Goal: Task Accomplishment & Management: Use online tool/utility

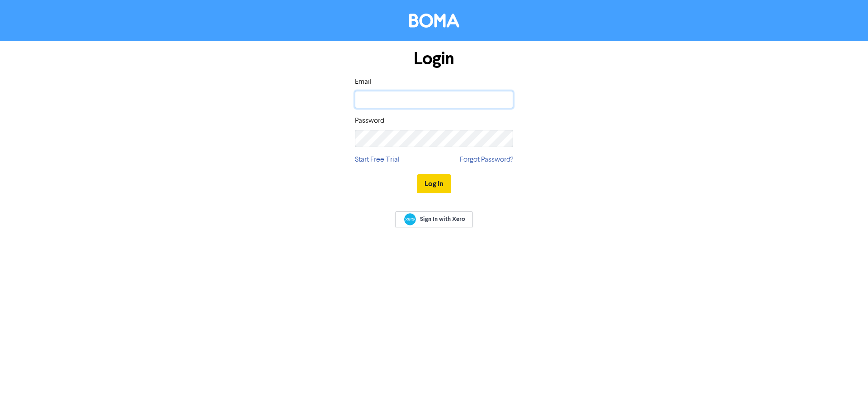
type input "[EMAIL_ADDRESS][DOMAIN_NAME]"
click at [433, 182] on button "Log In" at bounding box center [434, 183] width 34 height 19
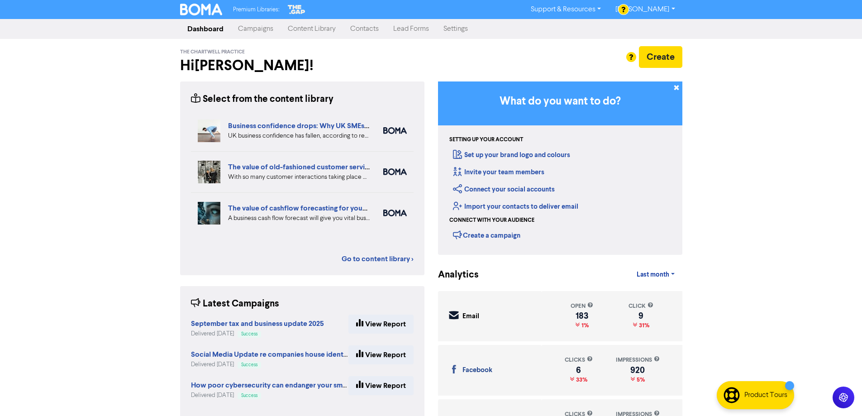
click at [308, 29] on link "Content Library" at bounding box center [311, 29] width 62 height 18
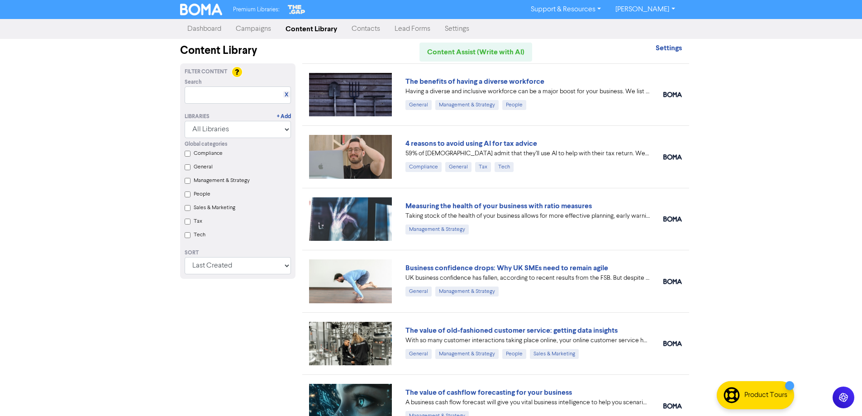
click at [250, 27] on link "Campaigns" at bounding box center [253, 29] width 50 height 18
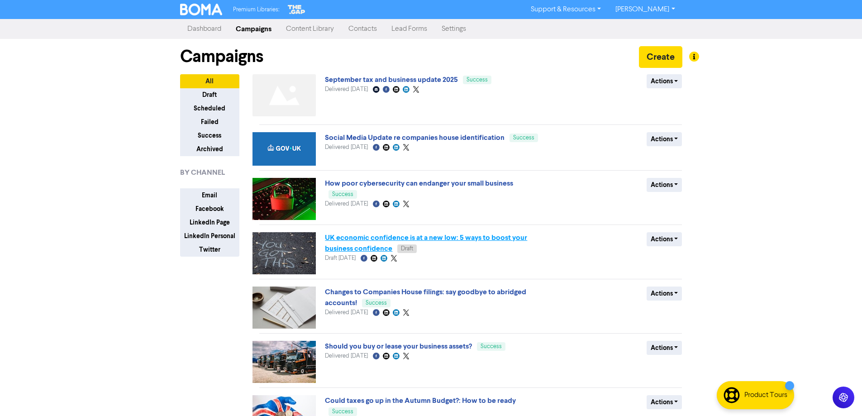
click at [361, 239] on link "UK economic confidence is at a new low: 5 ways to boost your business confidence" at bounding box center [426, 243] width 202 height 20
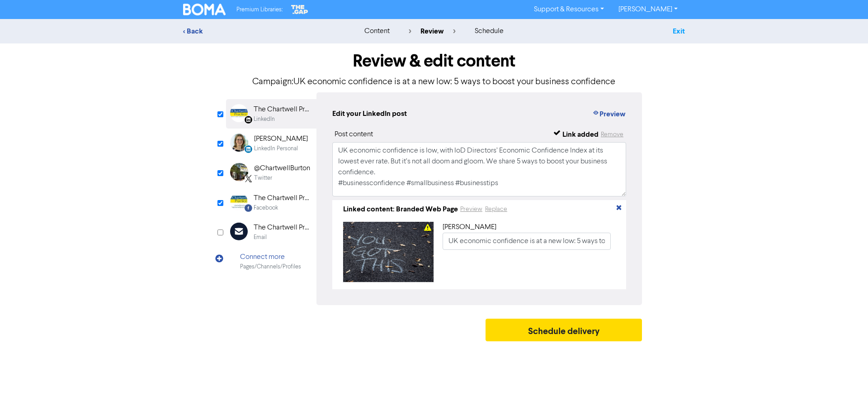
click at [676, 31] on link "Exit" at bounding box center [679, 31] width 12 height 9
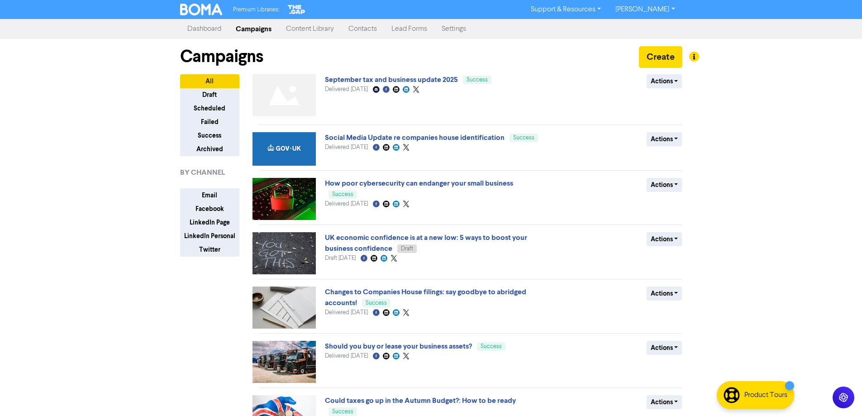
click at [306, 30] on link "Content Library" at bounding box center [310, 29] width 62 height 18
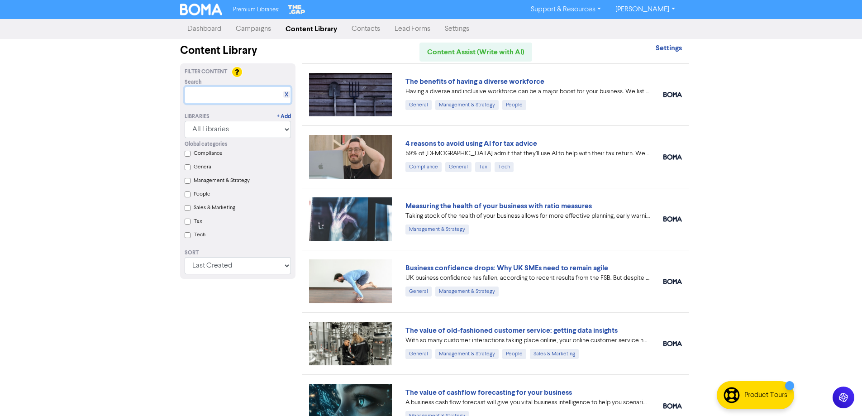
click at [230, 95] on input "text" at bounding box center [238, 94] width 106 height 17
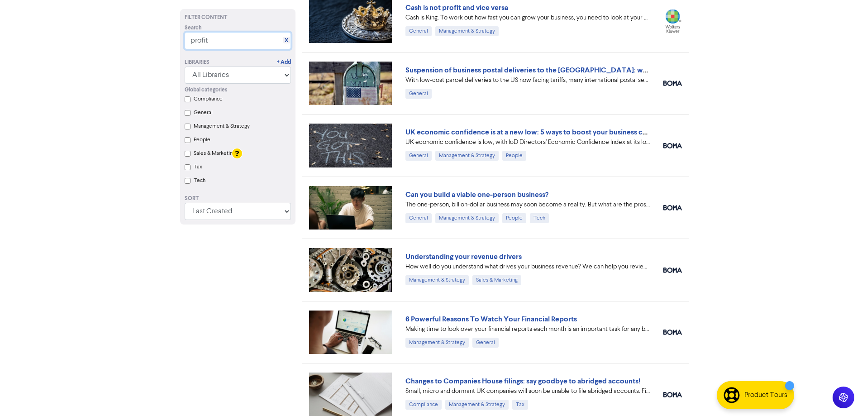
scroll to position [271, 0]
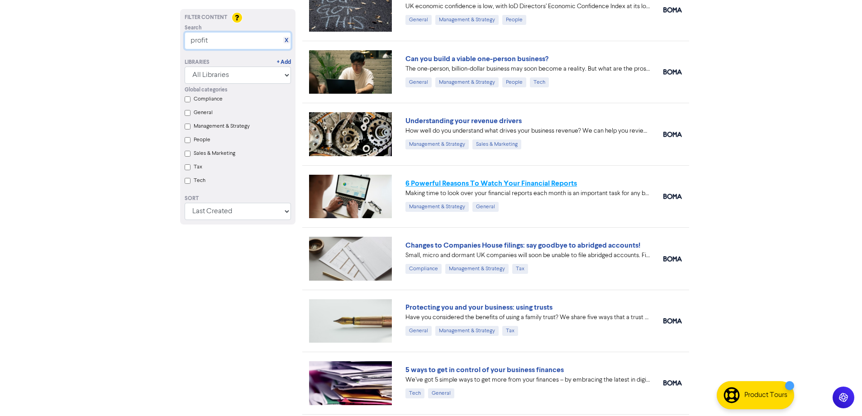
type input "profit"
click at [454, 182] on link "6 Powerful Reasons To Watch Your Financial Reports" at bounding box center [490, 183] width 171 height 9
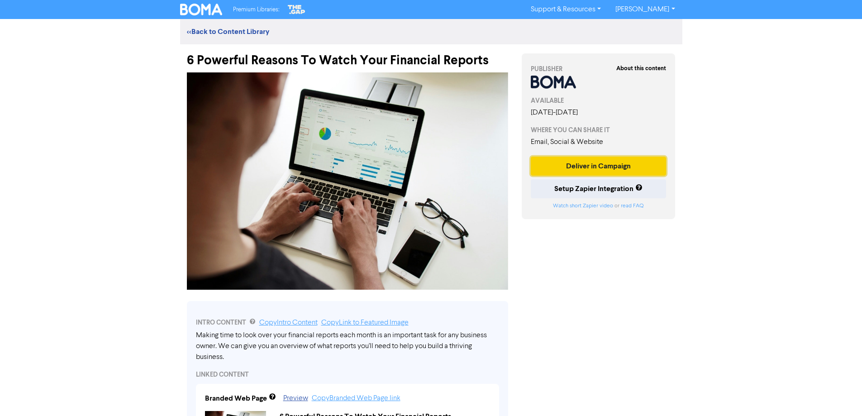
click at [587, 163] on button "Deliver in Campaign" at bounding box center [598, 165] width 136 height 19
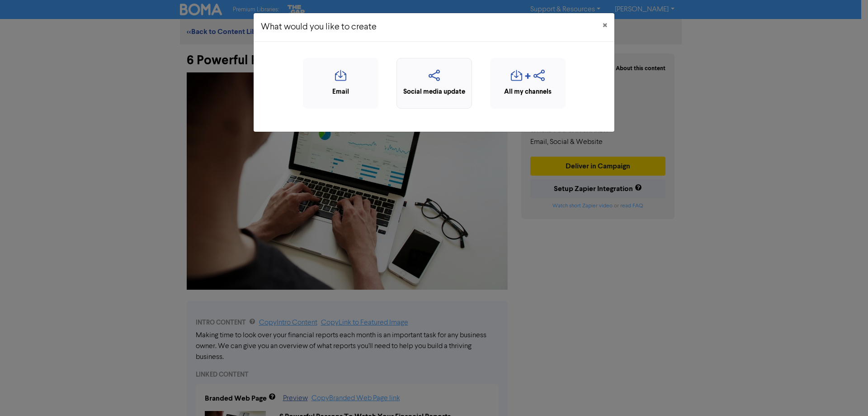
click at [439, 78] on icon "button" at bounding box center [435, 78] width 66 height 17
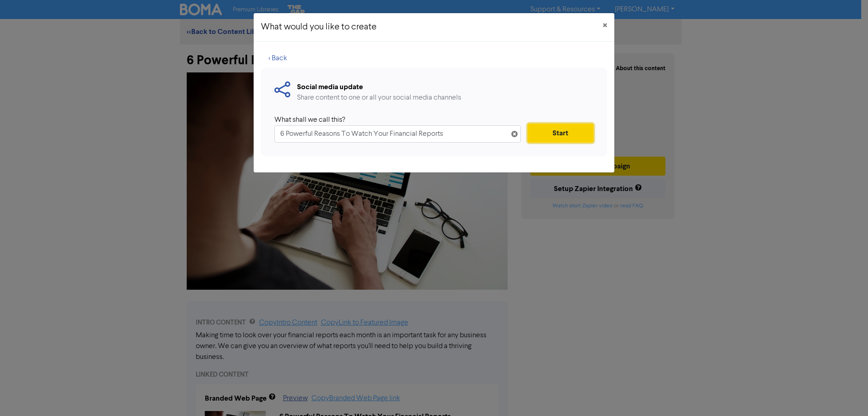
click at [566, 133] on button "Start" at bounding box center [561, 132] width 66 height 19
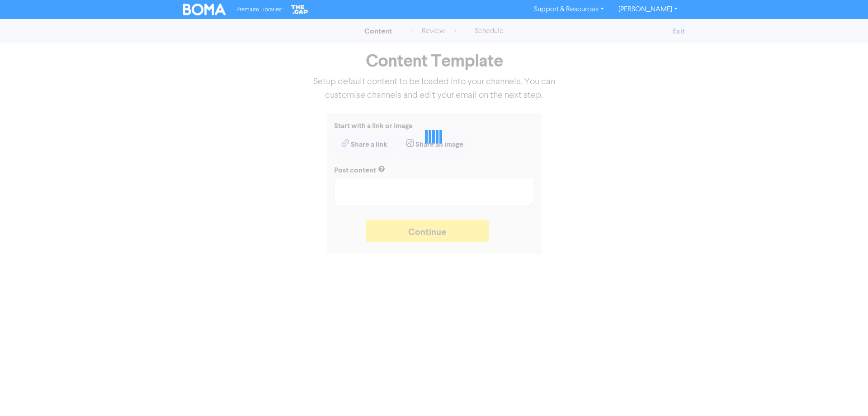
type textarea "x"
type textarea "Making time to look over your financial reports each month is an important task…"
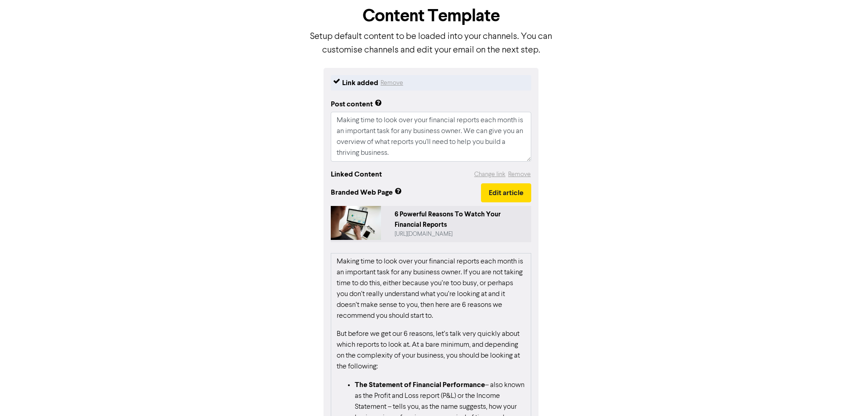
scroll to position [112, 0]
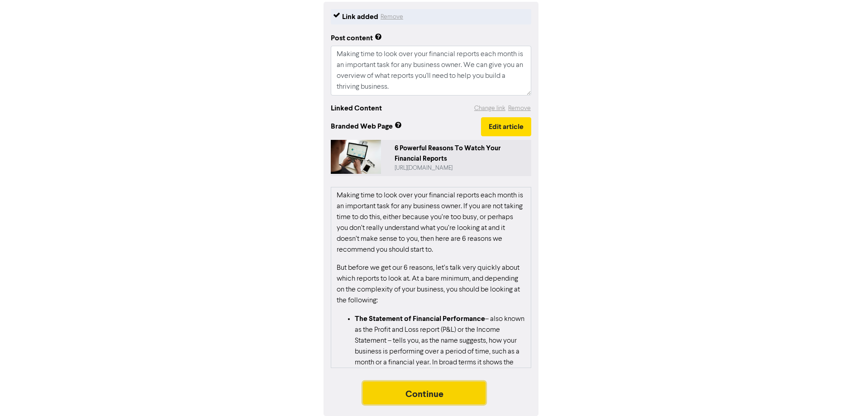
click at [419, 393] on button "Continue" at bounding box center [424, 392] width 123 height 23
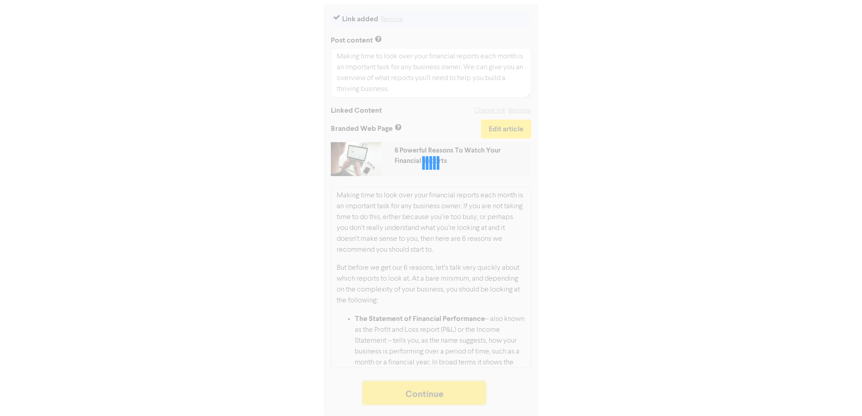
scroll to position [110, 0]
type textarea "x"
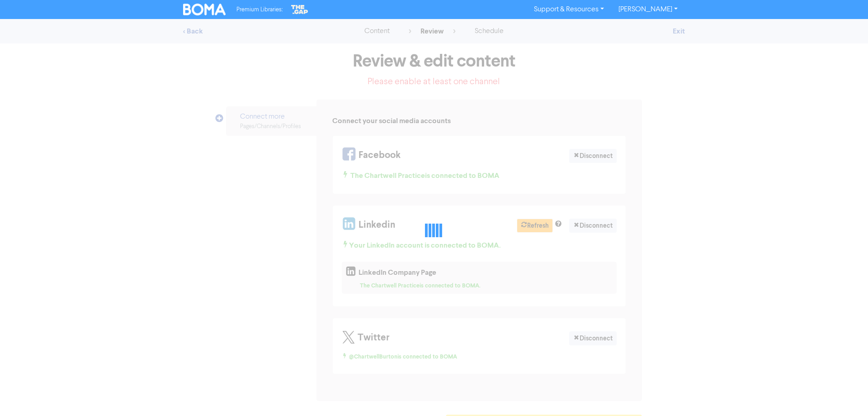
select select "LEARN_MORE"
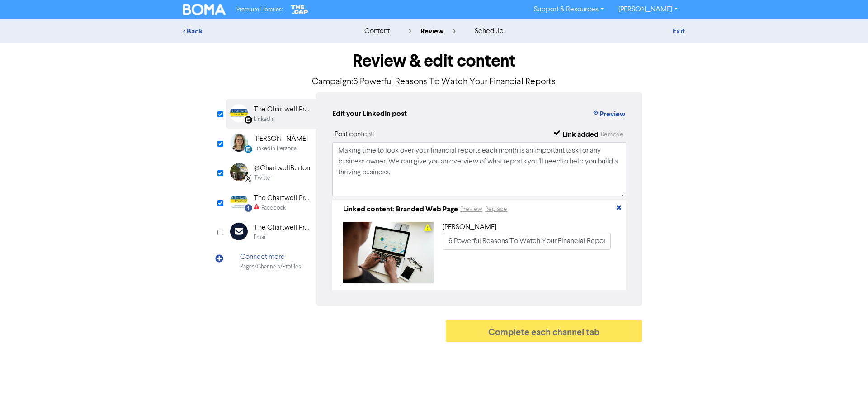
click at [269, 199] on div "The Chartwell Practice" at bounding box center [283, 198] width 58 height 11
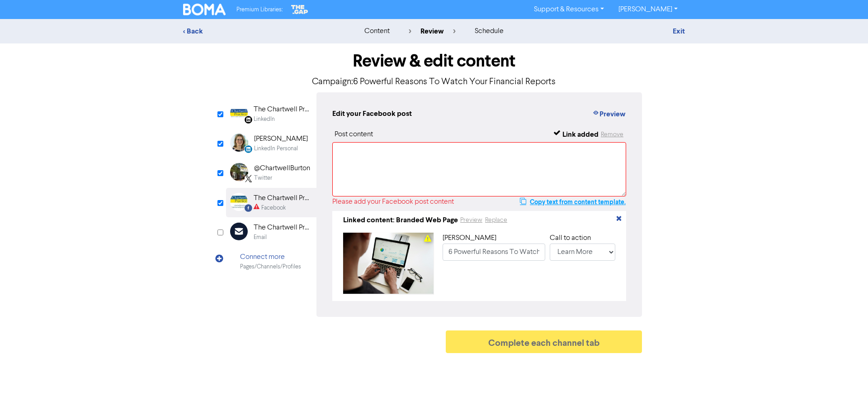
click at [574, 200] on button "Copy text from content template." at bounding box center [573, 201] width 107 height 11
click at [374, 155] on textarea at bounding box center [479, 169] width 294 height 54
paste textarea "Making time to look over your financial reports each month is an important task…"
type textarea "Making time to look over your financial reports each month is an important task…"
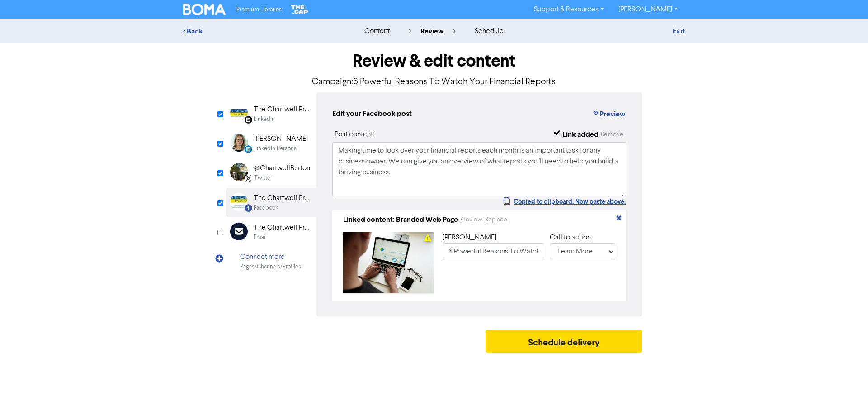
click at [262, 112] on div "The Chartwell Practice" at bounding box center [283, 109] width 58 height 11
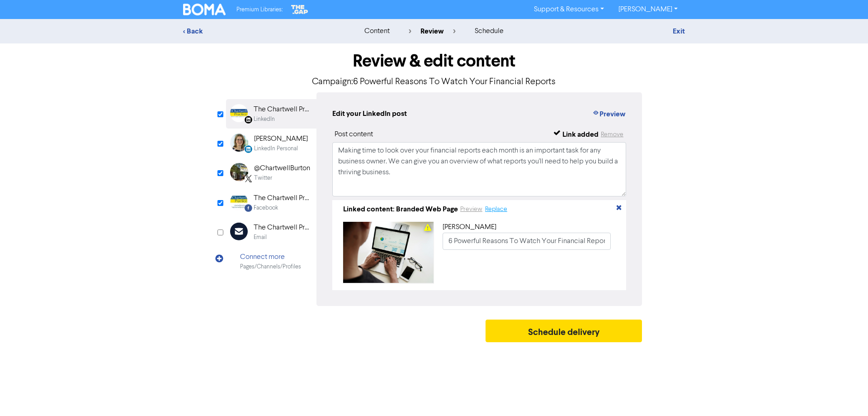
click at [492, 211] on button "Replace" at bounding box center [496, 209] width 23 height 10
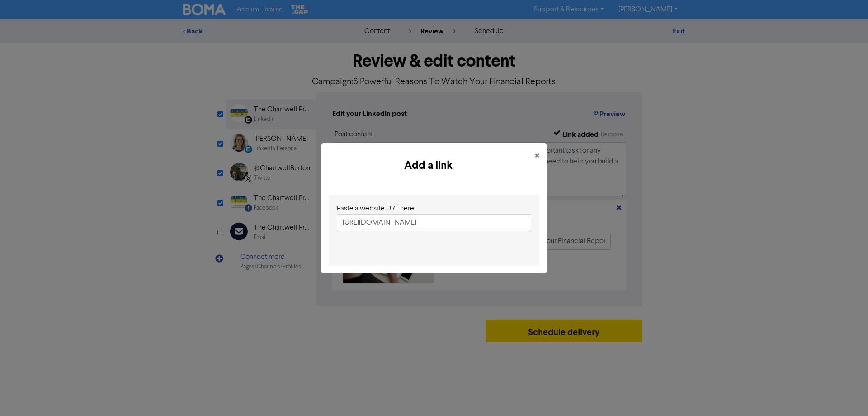
scroll to position [0, 97]
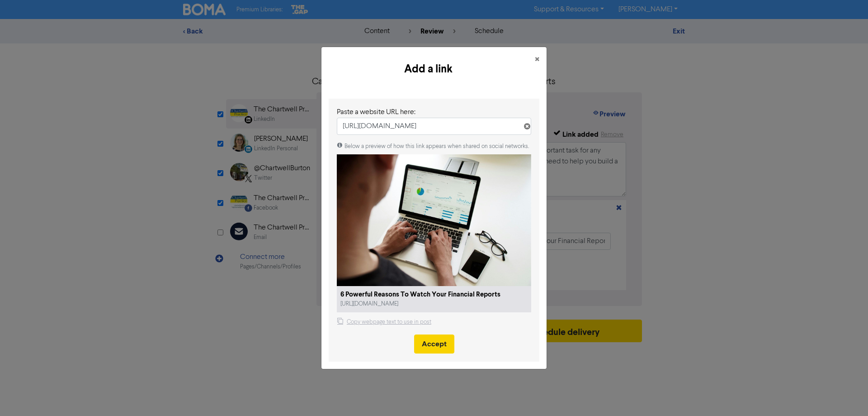
type input "[URL][DOMAIN_NAME]"
click at [431, 349] on button "Accept" at bounding box center [434, 343] width 40 height 19
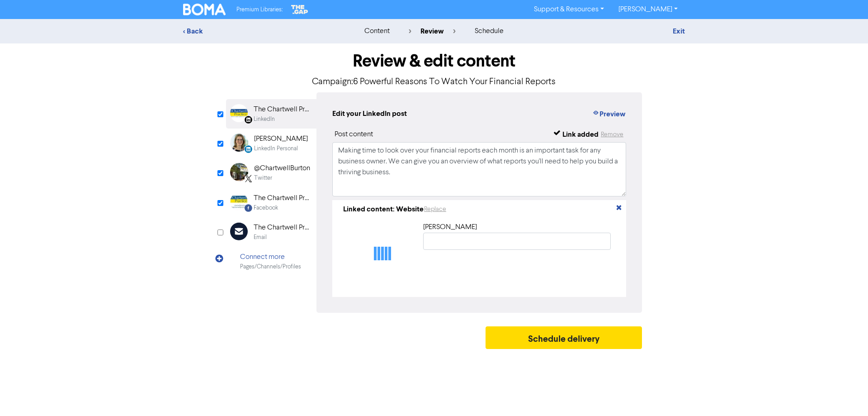
type input "6 Powerful Reasons To Watch Your Financial Reports"
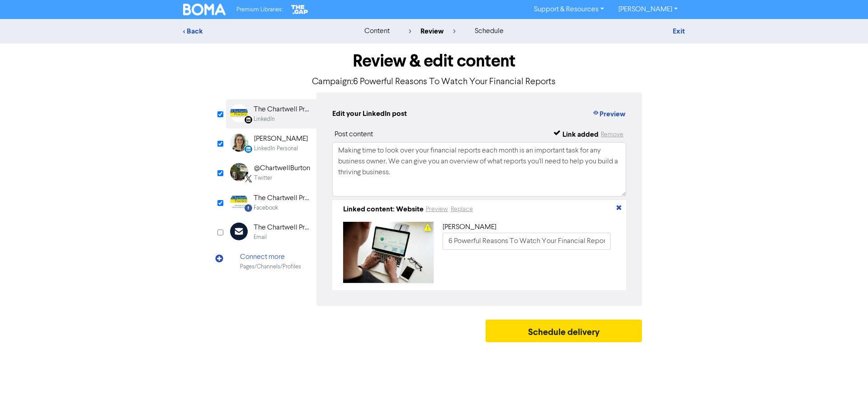
click at [271, 146] on div "LinkedIn Personal" at bounding box center [276, 148] width 44 height 9
click at [492, 209] on button "Replace" at bounding box center [496, 209] width 23 height 10
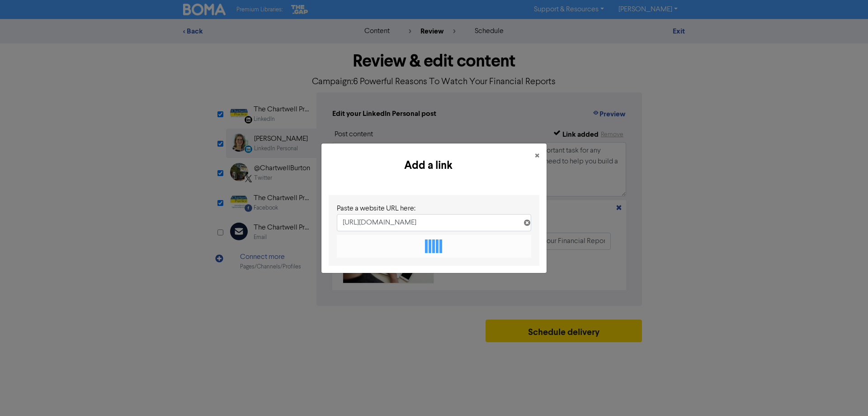
scroll to position [0, 97]
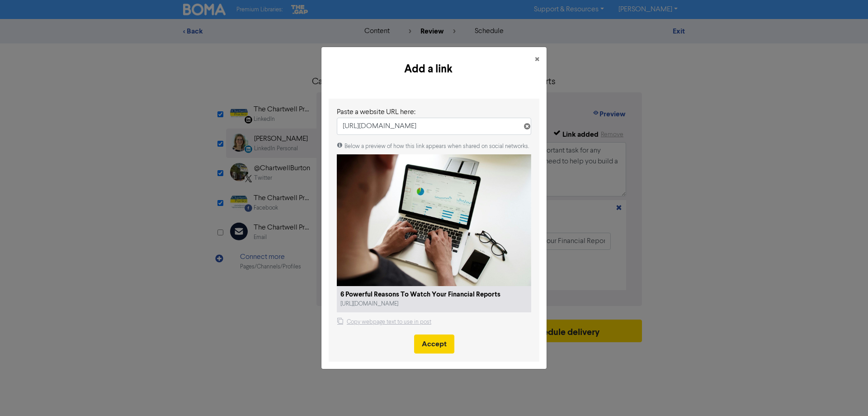
type input "[URL][DOMAIN_NAME]"
click at [441, 345] on button "Accept" at bounding box center [434, 343] width 40 height 19
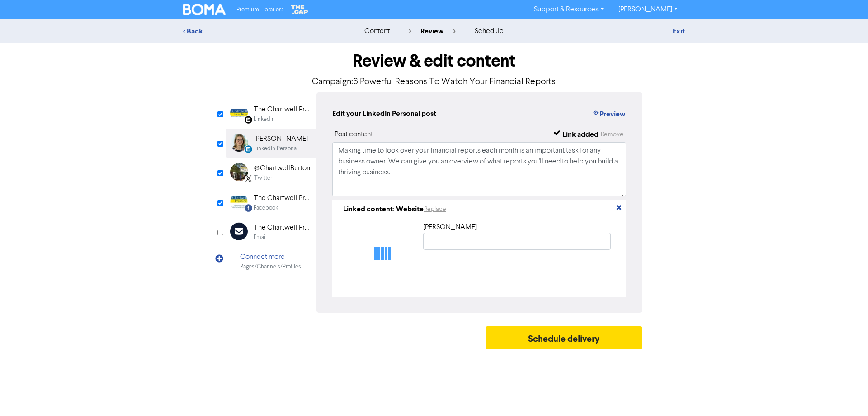
type input "6 Powerful Reasons To Watch Your Financial Reports"
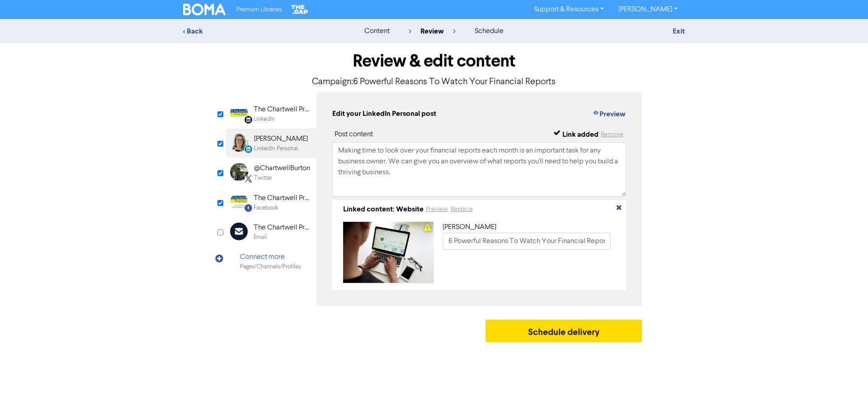
click at [256, 170] on div "@ChartwellBurton" at bounding box center [282, 168] width 56 height 11
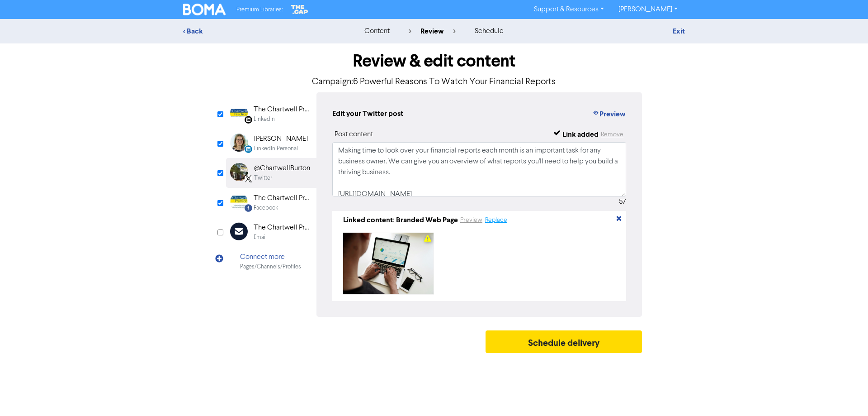
click at [497, 222] on button "Replace" at bounding box center [496, 220] width 23 height 10
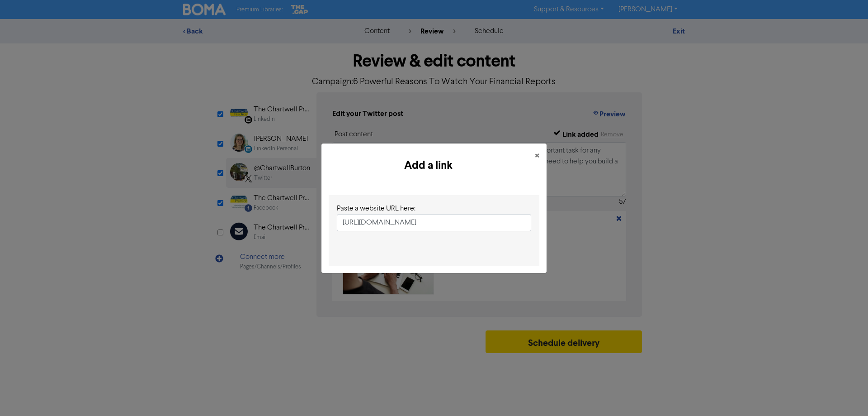
scroll to position [0, 97]
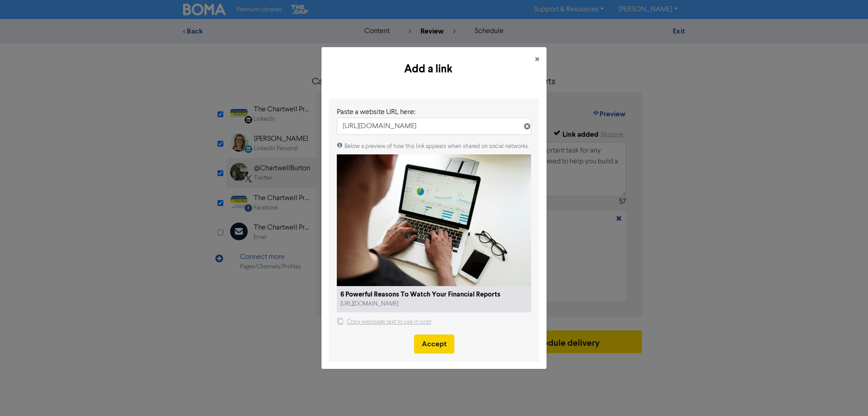
type input "[URL][DOMAIN_NAME]"
click at [435, 347] on button "Accept" at bounding box center [434, 343] width 40 height 19
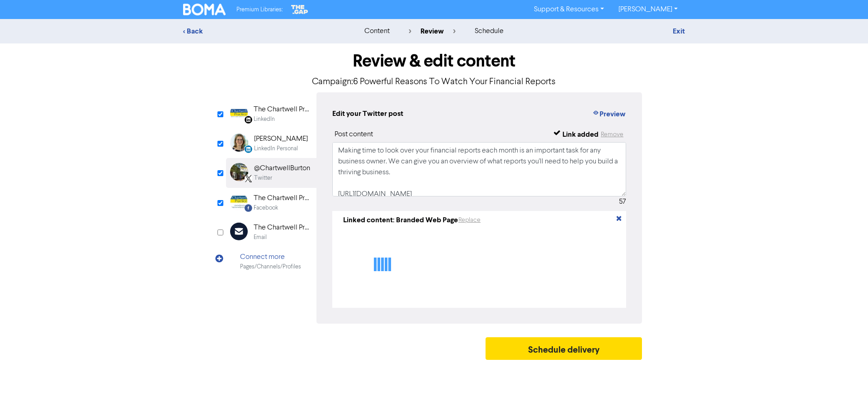
type textarea "Making time to look over your financial reports each month is an important task…"
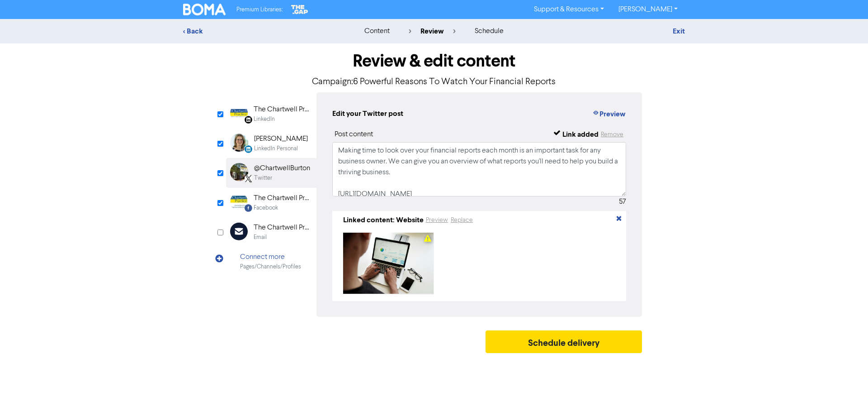
click at [270, 210] on div "Facebook" at bounding box center [266, 208] width 24 height 9
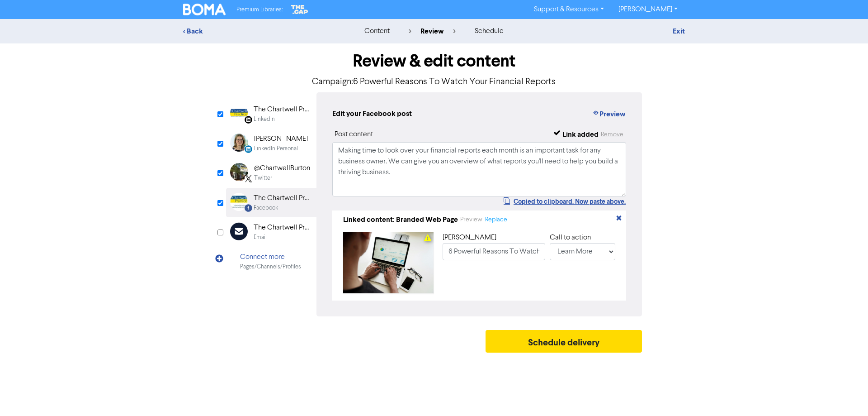
click at [493, 222] on button "Replace" at bounding box center [496, 219] width 23 height 10
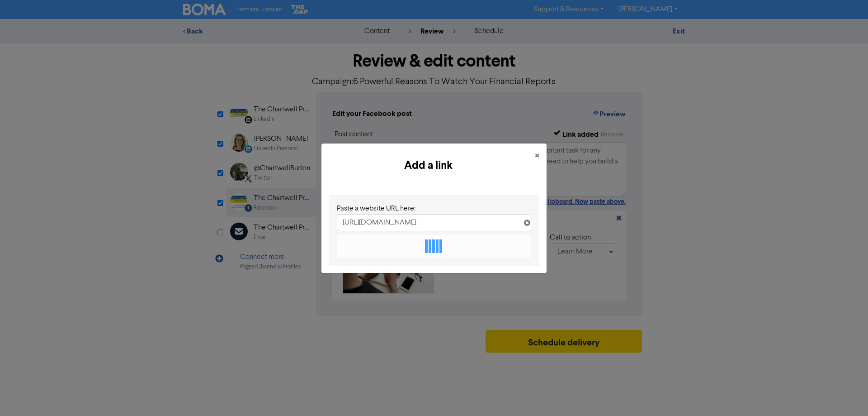
scroll to position [0, 97]
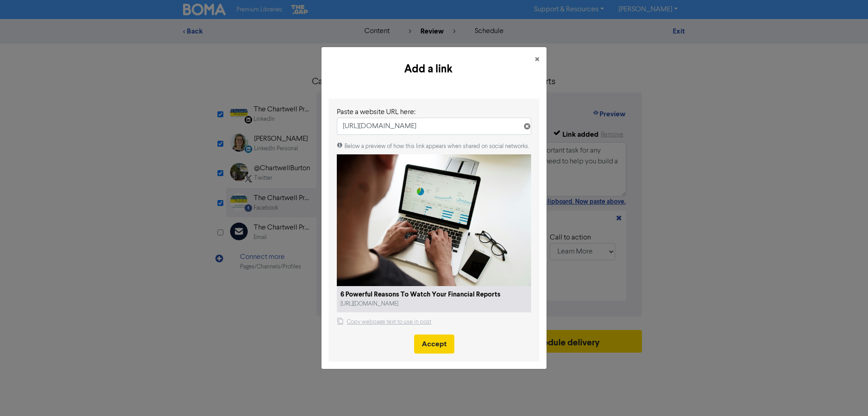
type input "[URL][DOMAIN_NAME]"
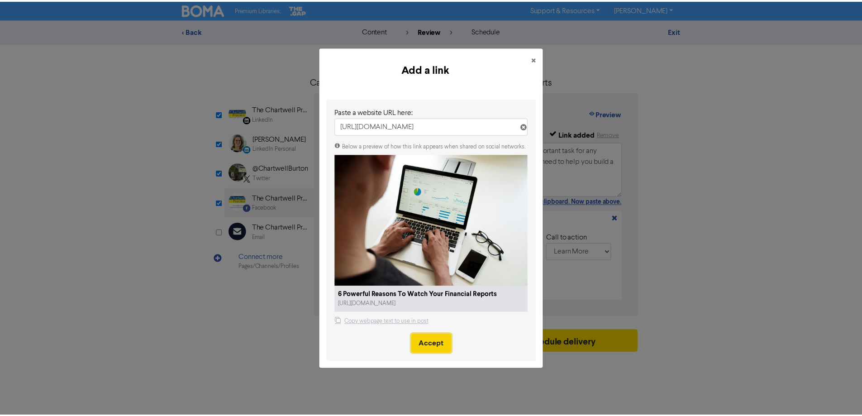
scroll to position [0, 0]
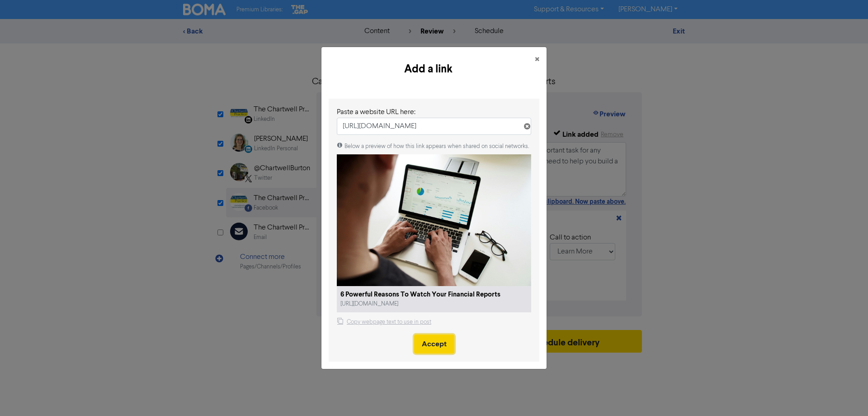
click at [426, 348] on button "Accept" at bounding box center [434, 343] width 40 height 19
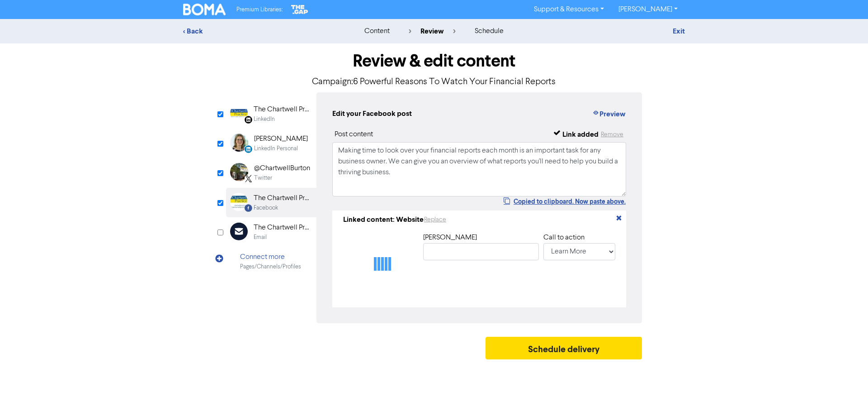
type input "6 Powerful Reasons To Watch Your Financial Reports"
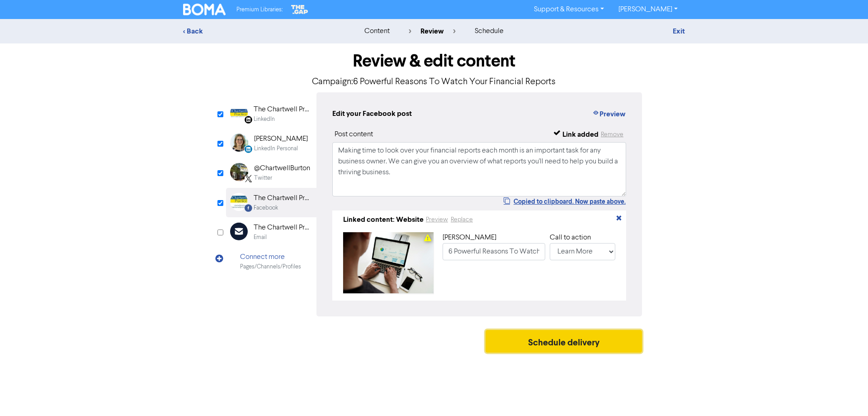
click at [552, 344] on button "Schedule delivery" at bounding box center [564, 341] width 156 height 23
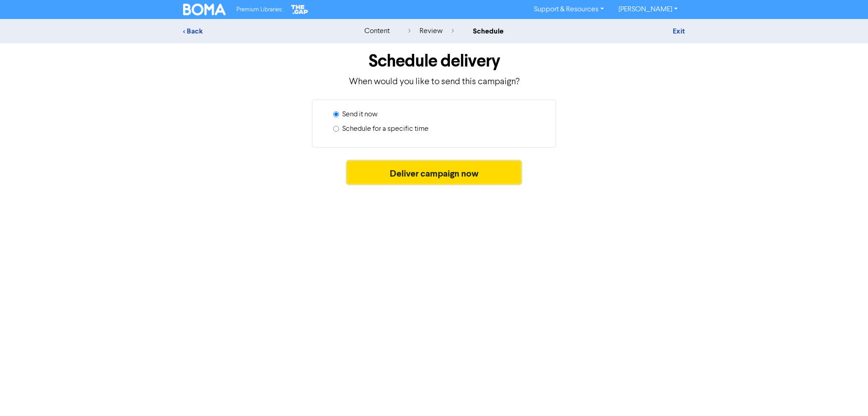
click at [439, 174] on button "Deliver campaign now" at bounding box center [434, 172] width 174 height 23
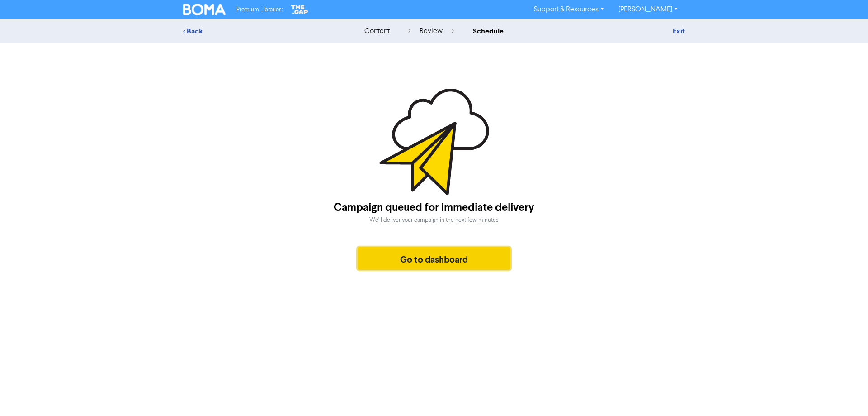
click at [445, 258] on button "Go to dashboard" at bounding box center [434, 258] width 153 height 23
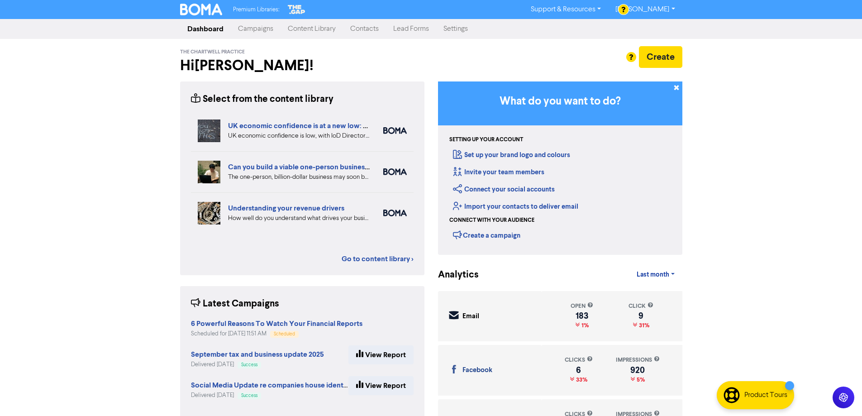
click at [740, 234] on div "Premium Libraries: Support & Resources Video Tutorials FAQ & Guides Marketing E…" at bounding box center [431, 208] width 862 height 416
click at [245, 29] on link "Campaigns" at bounding box center [256, 29] width 50 height 18
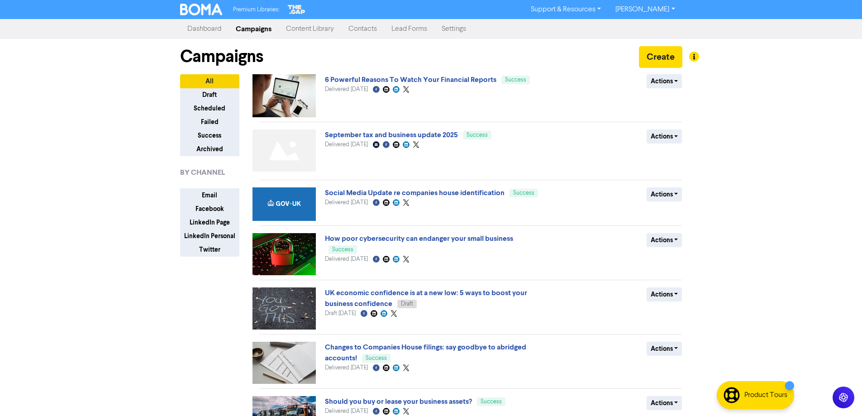
click at [306, 27] on link "Content Library" at bounding box center [310, 29] width 62 height 18
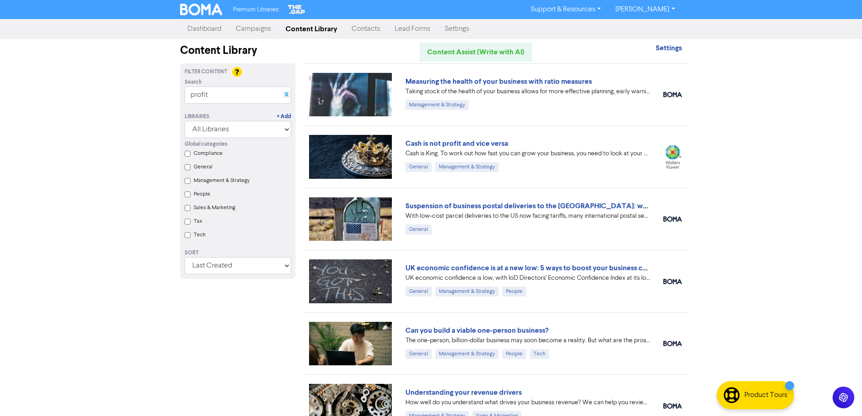
click at [287, 93] on link "X" at bounding box center [286, 94] width 4 height 7
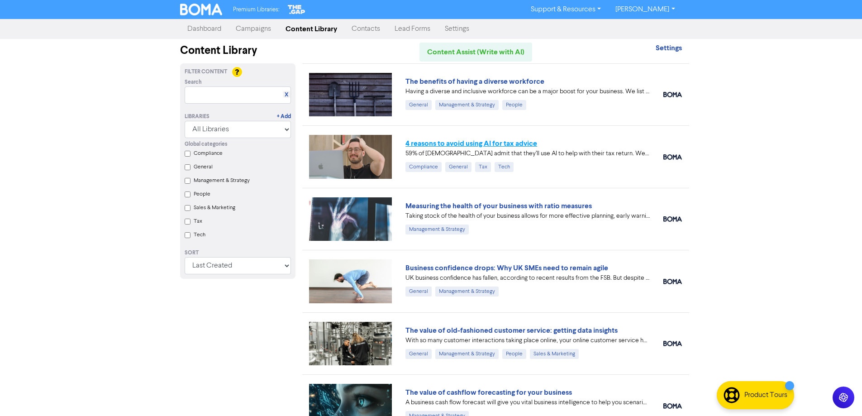
click at [497, 142] on link "4 reasons to avoid using AI for tax advice" at bounding box center [471, 143] width 132 height 9
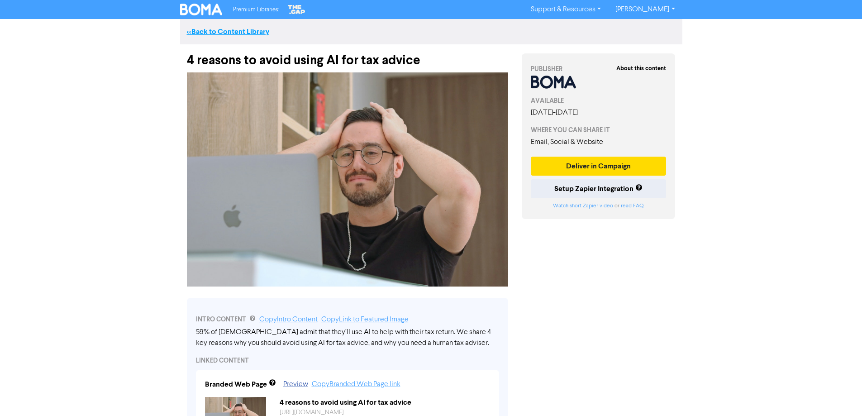
click at [254, 33] on link "<< Back to Content Library" at bounding box center [228, 31] width 82 height 9
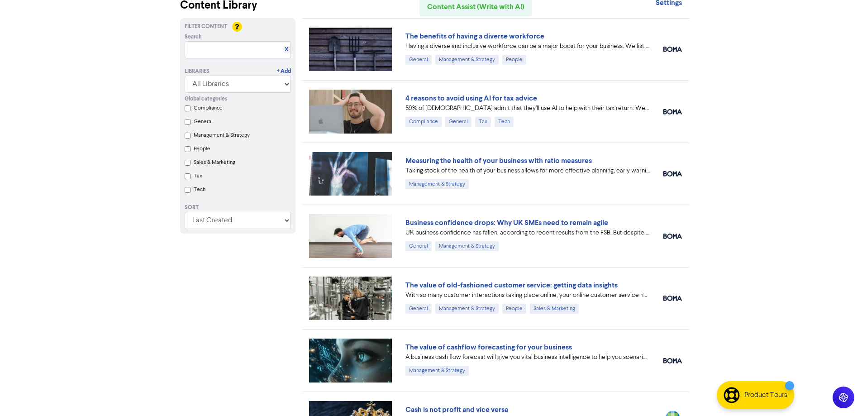
scroll to position [90, 0]
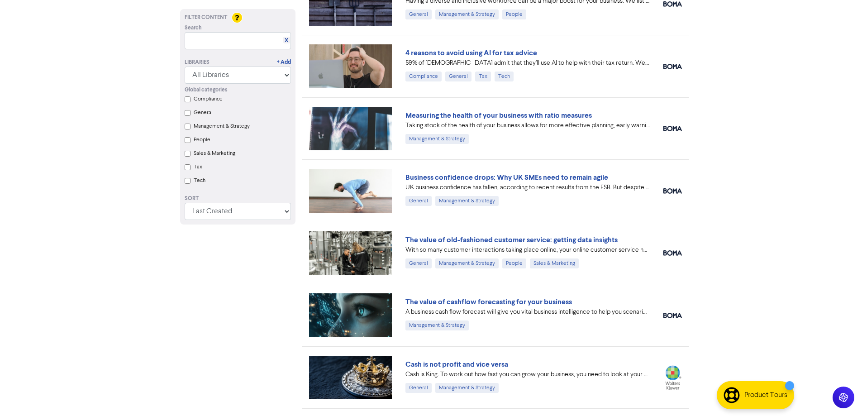
click at [464, 176] on link "Business confidence drops: Why UK SMEs need to remain agile" at bounding box center [506, 177] width 203 height 9
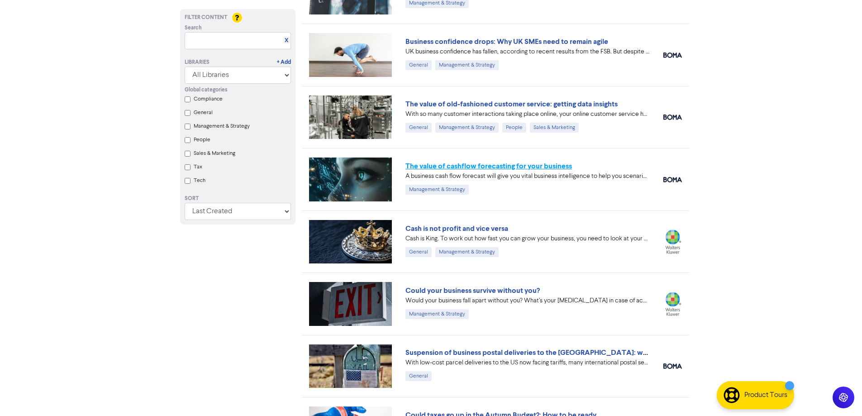
click at [452, 166] on link "The value of cashflow forecasting for your business" at bounding box center [488, 165] width 166 height 9
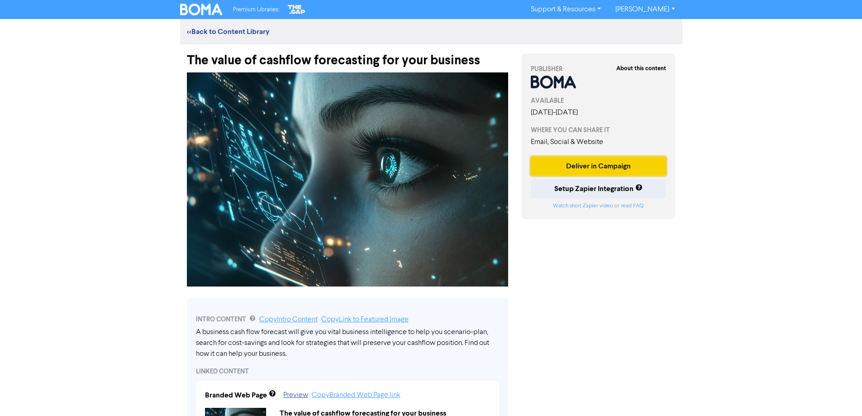
click at [607, 161] on button "Deliver in Campaign" at bounding box center [598, 165] width 136 height 19
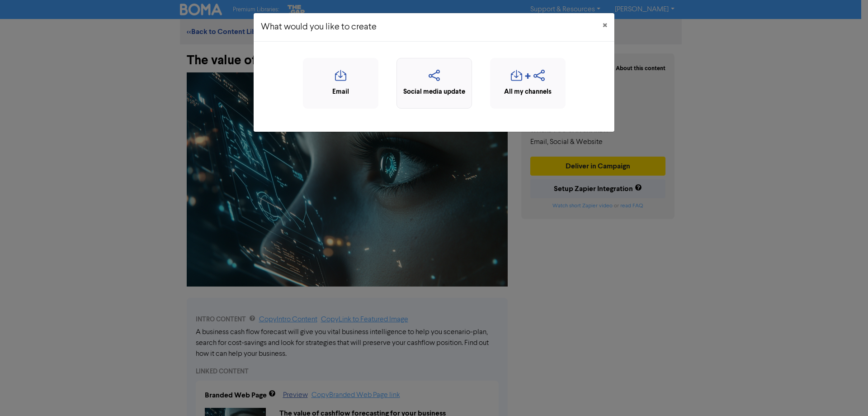
click at [438, 72] on icon "button" at bounding box center [435, 78] width 66 height 17
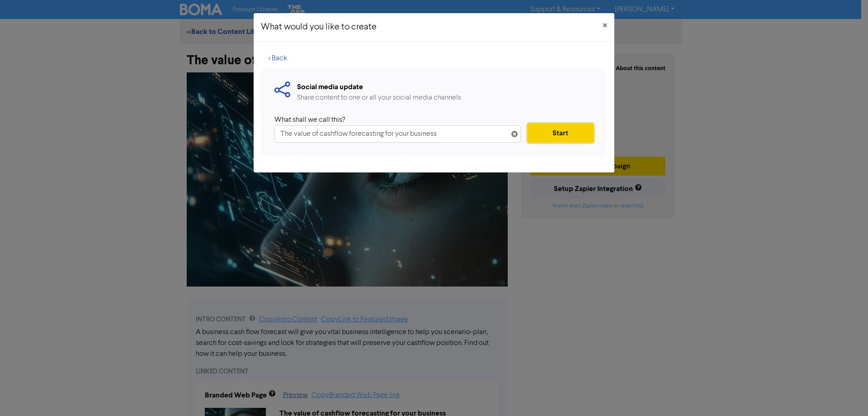
click at [561, 133] on button "Start" at bounding box center [561, 132] width 66 height 19
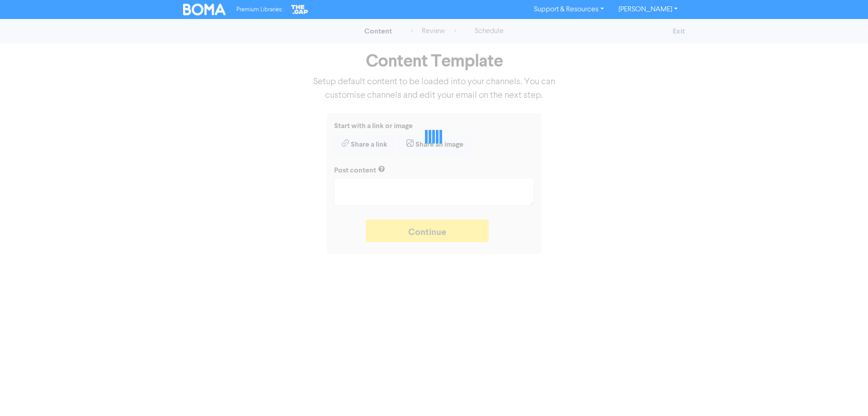
type textarea "x"
type textarea "A business cash flow forecast will give you vital business intelligence to help…"
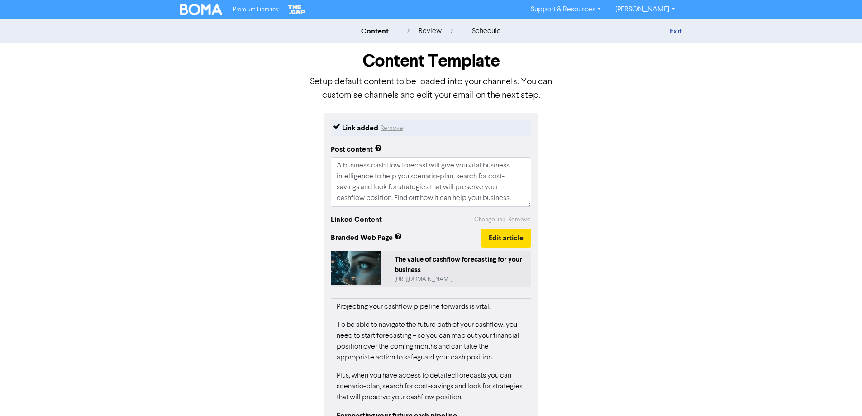
scroll to position [112, 0]
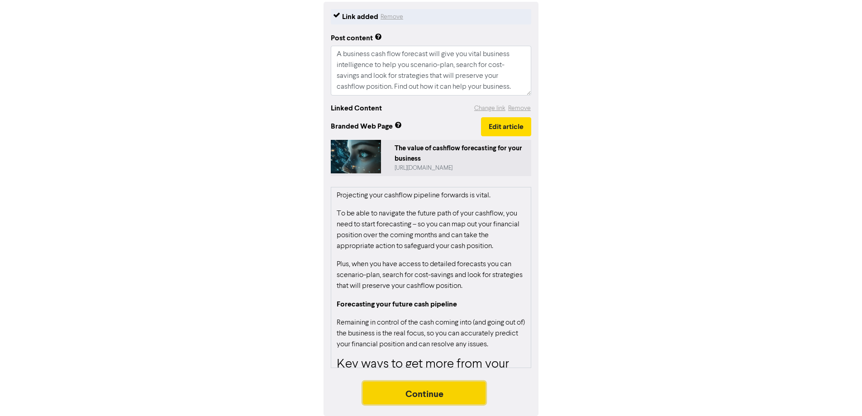
click at [415, 391] on button "Continue" at bounding box center [424, 392] width 123 height 23
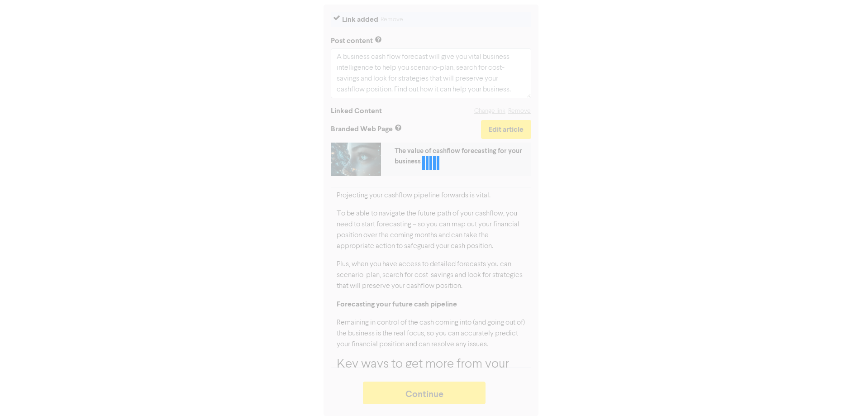
type textarea "x"
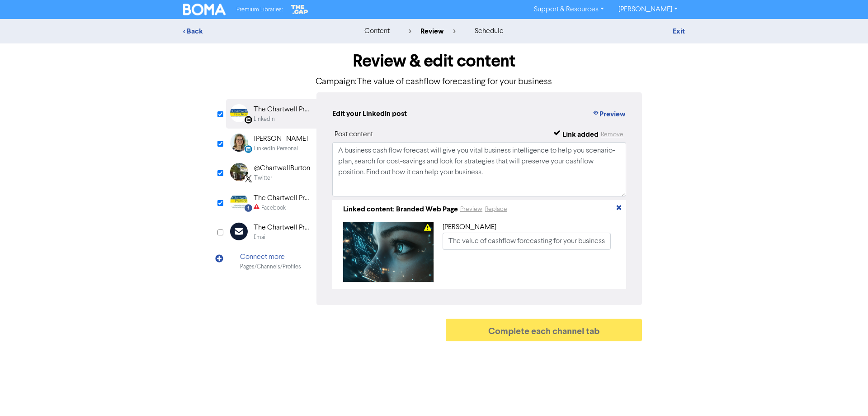
click at [275, 201] on div "The Chartwell Practice" at bounding box center [283, 198] width 58 height 11
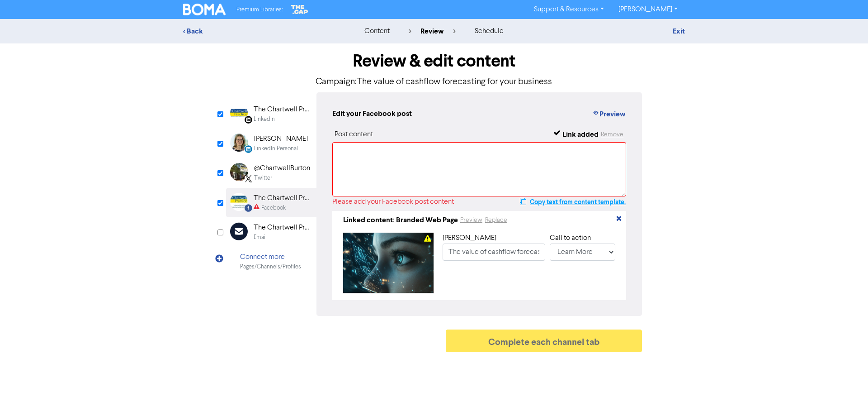
drag, startPoint x: 564, startPoint y: 202, endPoint x: 488, endPoint y: 183, distance: 78.8
click at [564, 202] on button "Copy text from content template." at bounding box center [573, 201] width 107 height 11
click at [398, 159] on textarea at bounding box center [479, 169] width 294 height 54
paste textarea "A business cash flow forecast will give you vital business intelligence to help…"
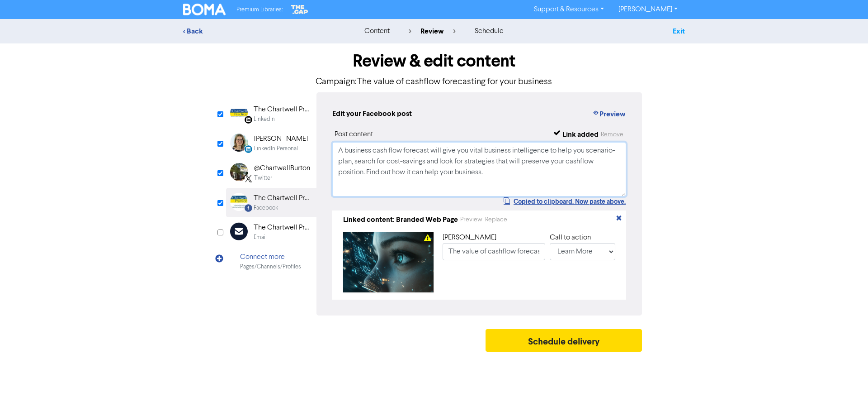
type textarea "A business cash flow forecast will give you vital business intelligence to help…"
click at [681, 30] on link "Exit" at bounding box center [679, 31] width 12 height 9
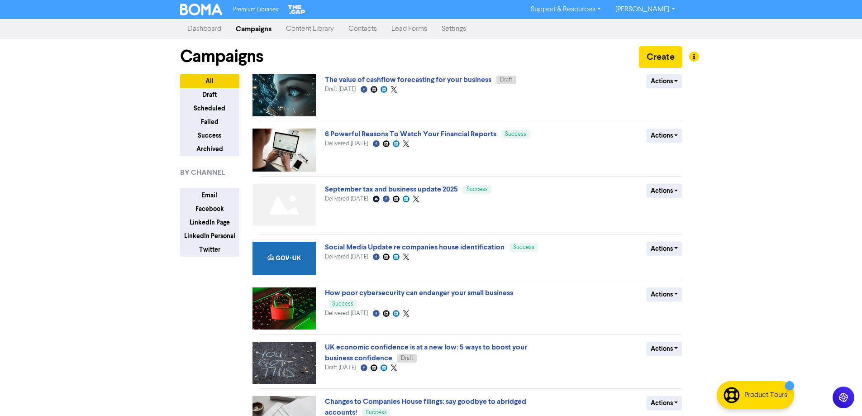
click at [311, 30] on link "Content Library" at bounding box center [310, 29] width 62 height 18
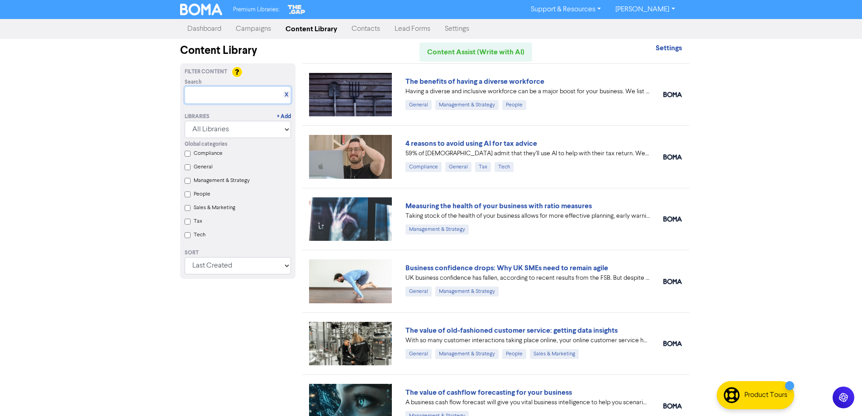
click at [206, 92] on input "text" at bounding box center [238, 94] width 106 height 17
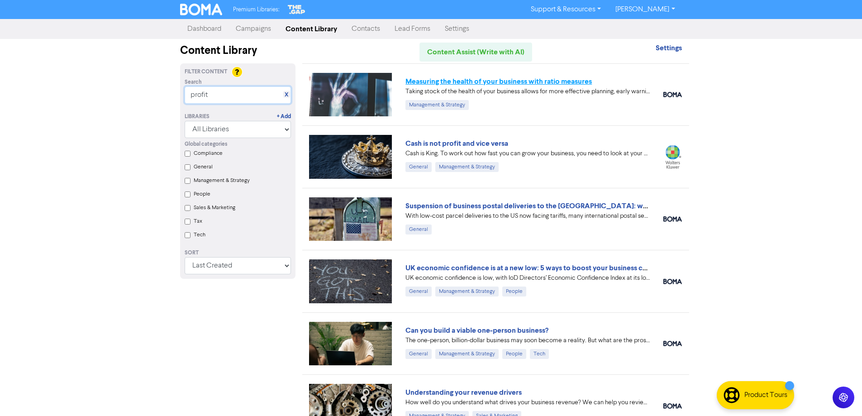
type input "profit"
click at [463, 83] on link "Measuring the health of your business with ratio measures" at bounding box center [498, 81] width 186 height 9
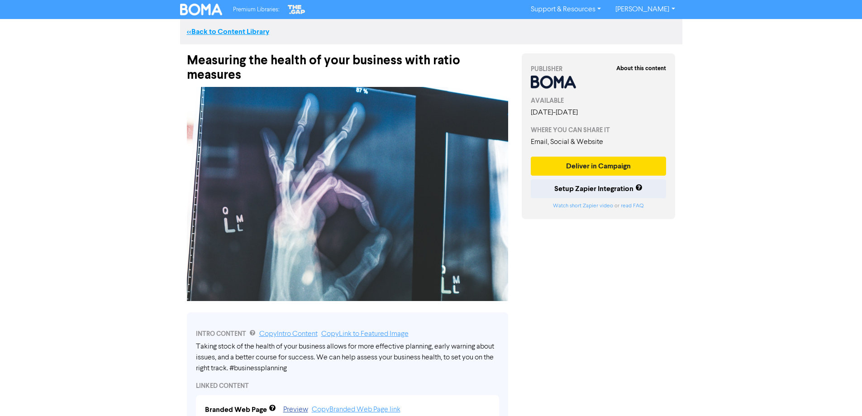
click at [241, 32] on link "<< Back to Content Library" at bounding box center [228, 31] width 82 height 9
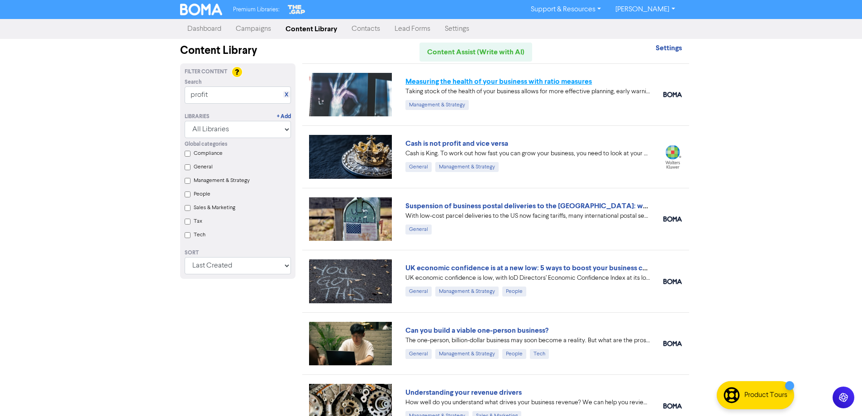
click at [464, 80] on link "Measuring the health of your business with ratio measures" at bounding box center [498, 81] width 186 height 9
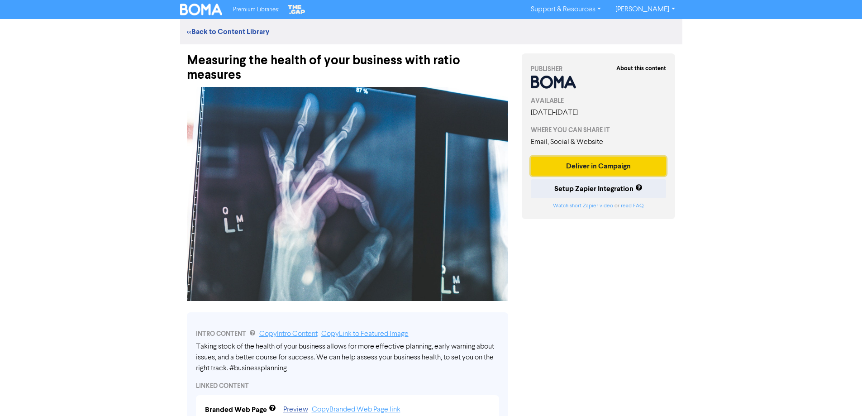
click at [587, 167] on button "Deliver in Campaign" at bounding box center [598, 165] width 136 height 19
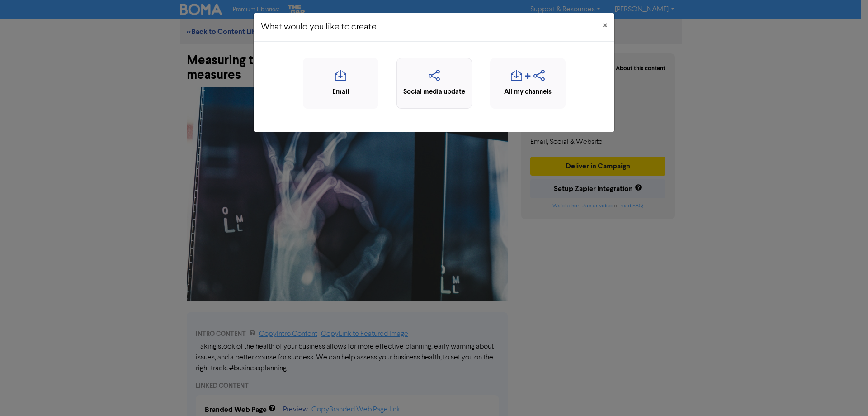
click at [430, 76] on icon "button" at bounding box center [435, 78] width 66 height 17
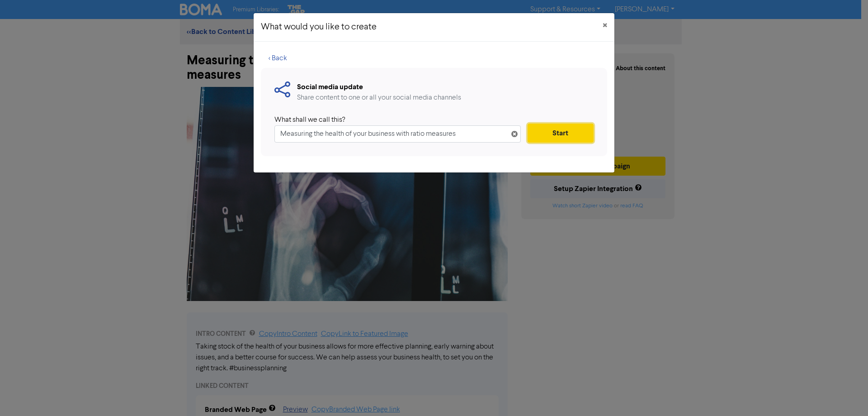
click at [559, 136] on button "Start" at bounding box center [561, 132] width 66 height 19
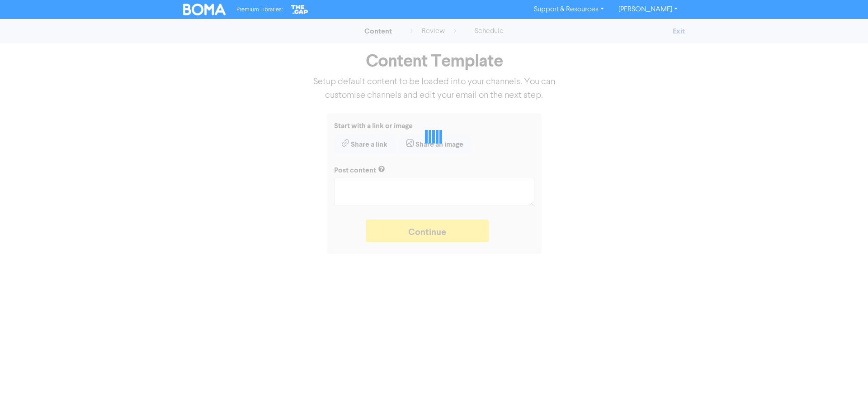
type textarea "x"
type textarea "Taking stock of the health of your business allows for more effective planning,…"
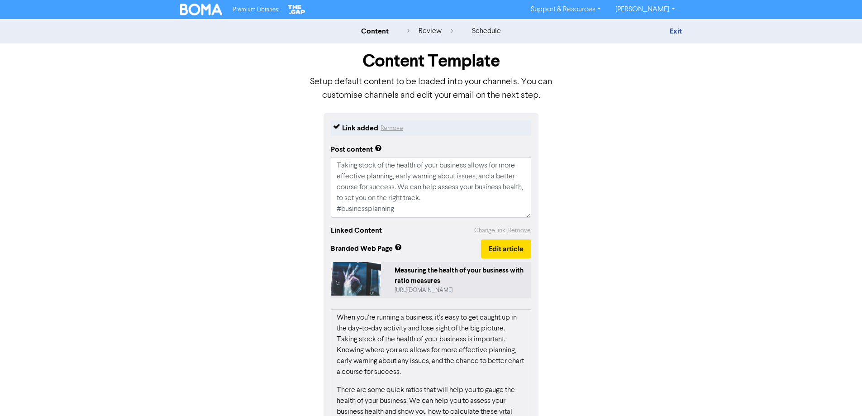
scroll to position [123, 0]
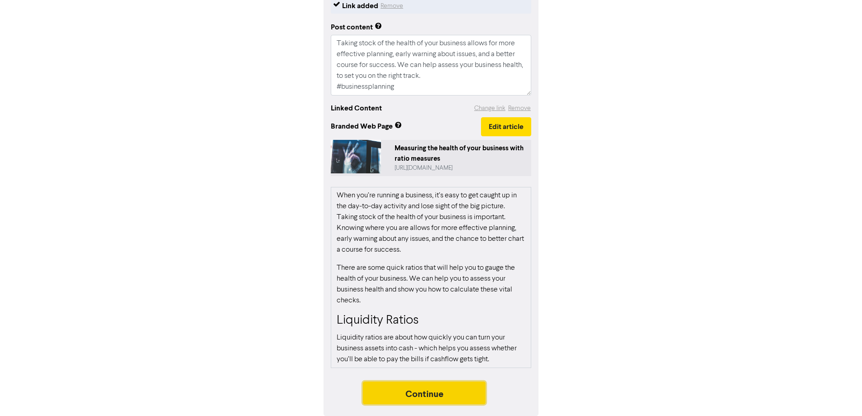
click at [386, 402] on button "Continue" at bounding box center [424, 392] width 123 height 23
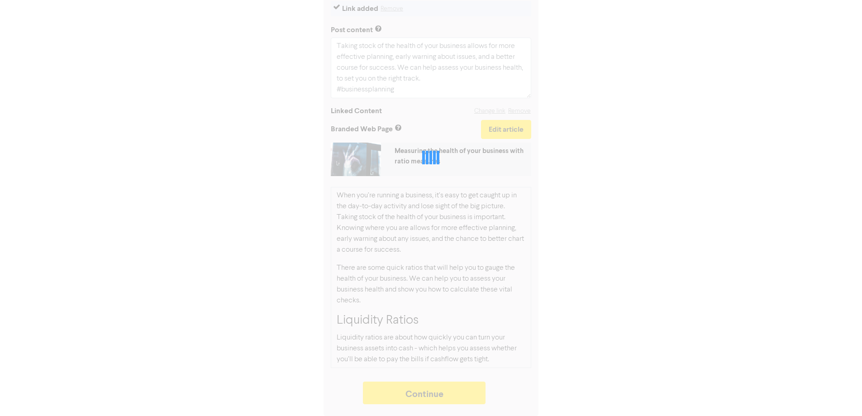
type textarea "x"
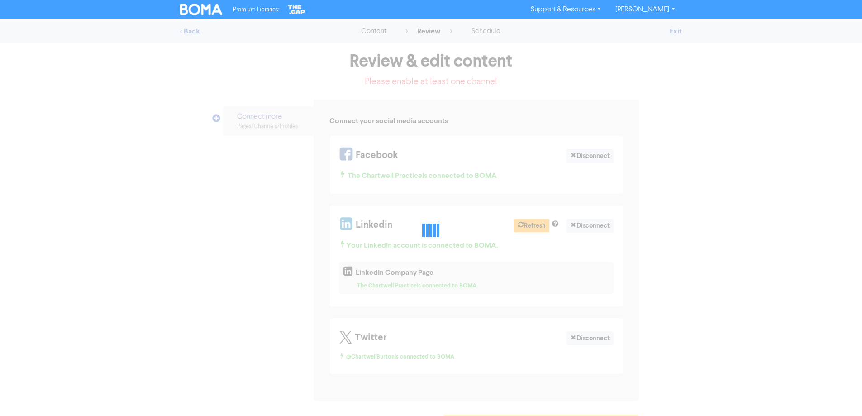
select select "LEARN_MORE"
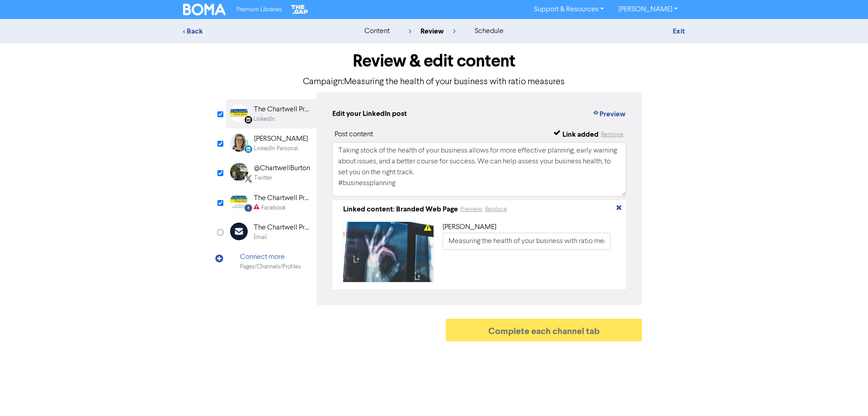
click at [266, 205] on div "Facebook" at bounding box center [273, 208] width 24 height 9
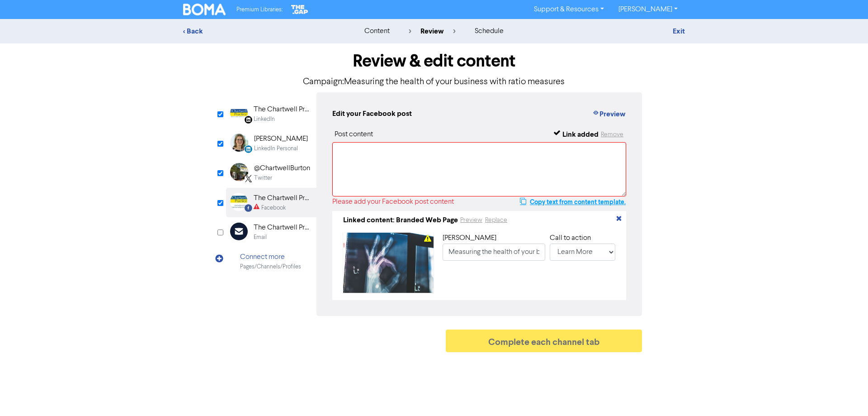
click at [549, 204] on button "Copy text from content template." at bounding box center [573, 201] width 107 height 11
click at [379, 158] on textarea at bounding box center [479, 169] width 294 height 54
paste textarea "Taking stock of the health of your business allows for more effective planning,…"
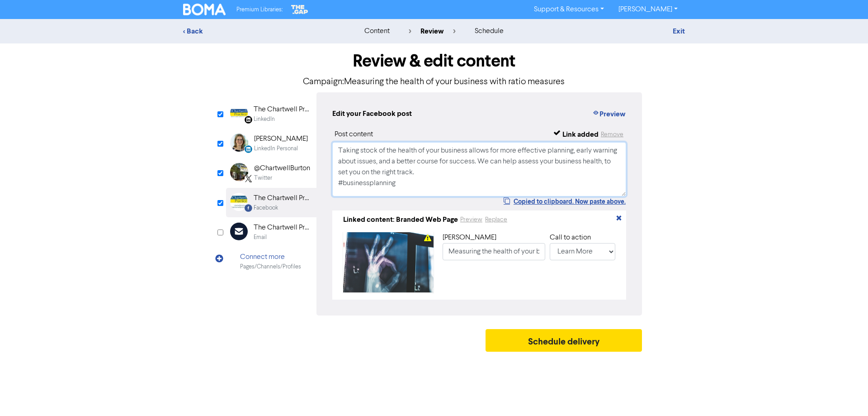
type textarea "Taking stock of the health of your business allows for more effective planning,…"
click at [276, 115] on div "LinkedIn" at bounding box center [283, 119] width 58 height 9
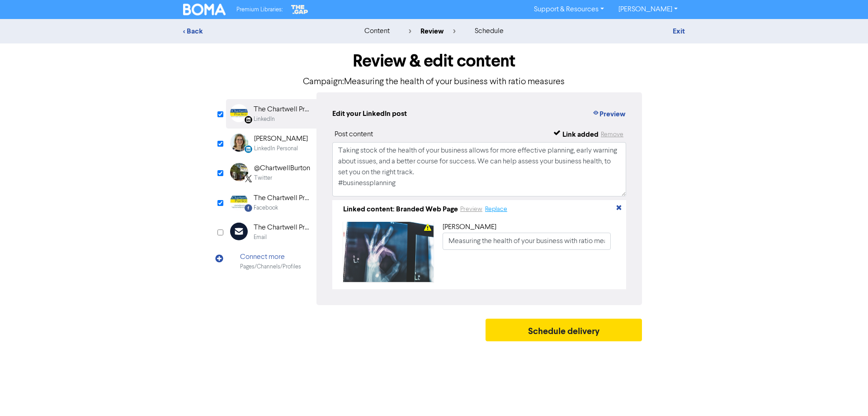
click at [499, 211] on button "Replace" at bounding box center [496, 209] width 23 height 10
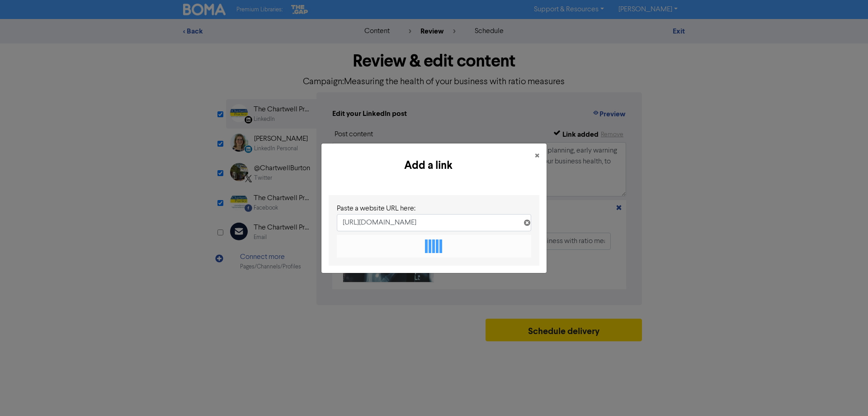
scroll to position [0, 121]
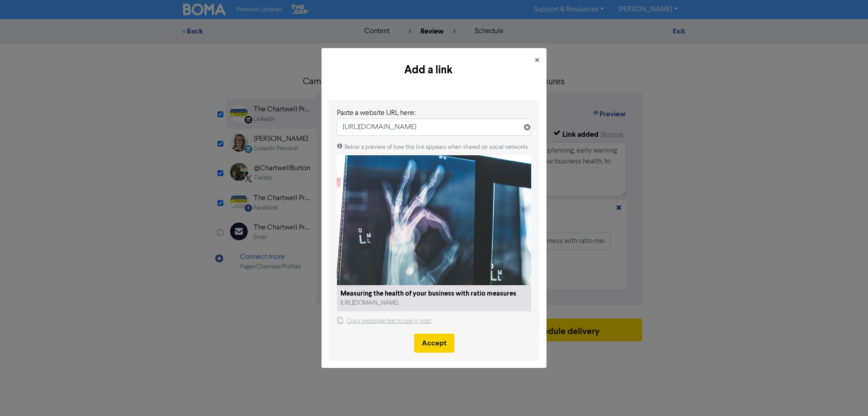
type input "[URL][DOMAIN_NAME]"
click at [436, 341] on button "Accept" at bounding box center [434, 342] width 40 height 19
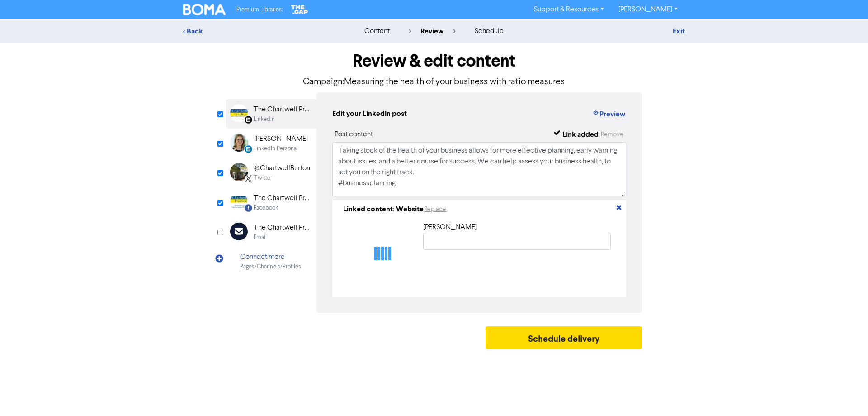
type input "Measuring the health of your business with ratio measures"
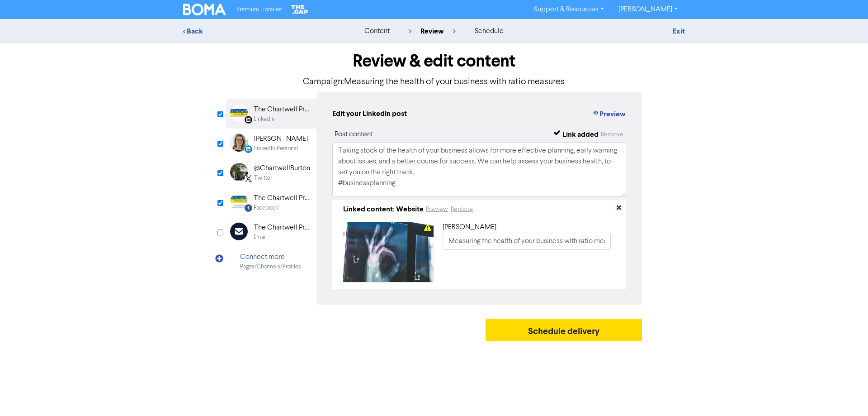
click at [268, 144] on div "LinkedIn Personal" at bounding box center [276, 148] width 44 height 9
click at [494, 211] on button "Replace" at bounding box center [496, 209] width 23 height 10
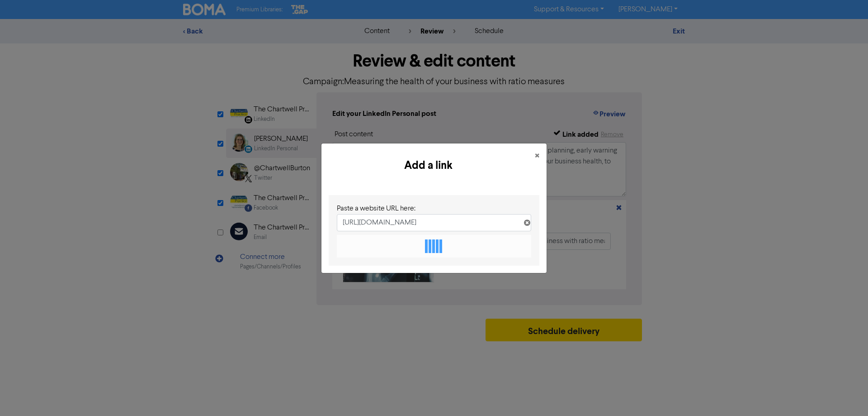
scroll to position [0, 121]
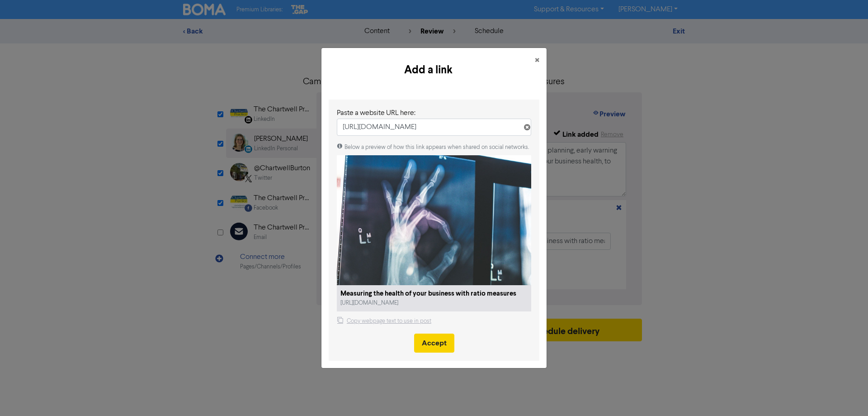
type input "[URL][DOMAIN_NAME]"
click at [432, 344] on button "Accept" at bounding box center [434, 342] width 40 height 19
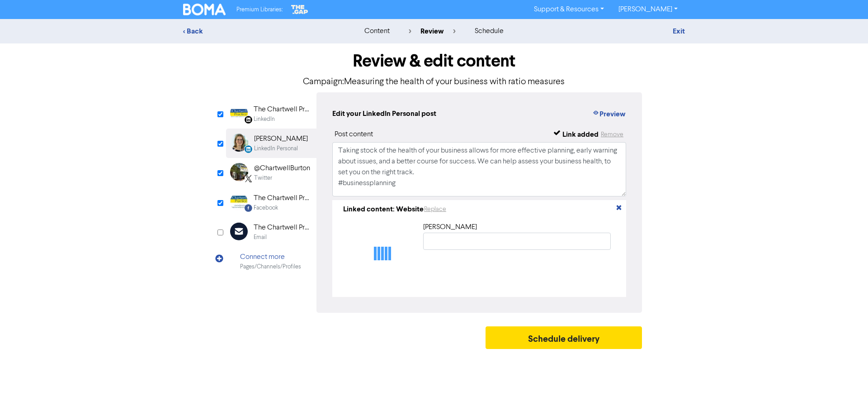
type input "Measuring the health of your business with ratio measures"
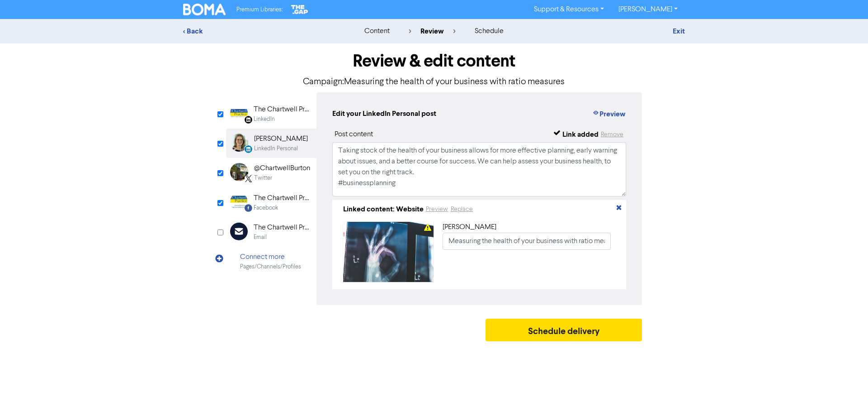
click at [263, 173] on div "@ChartwellBurton" at bounding box center [282, 168] width 56 height 11
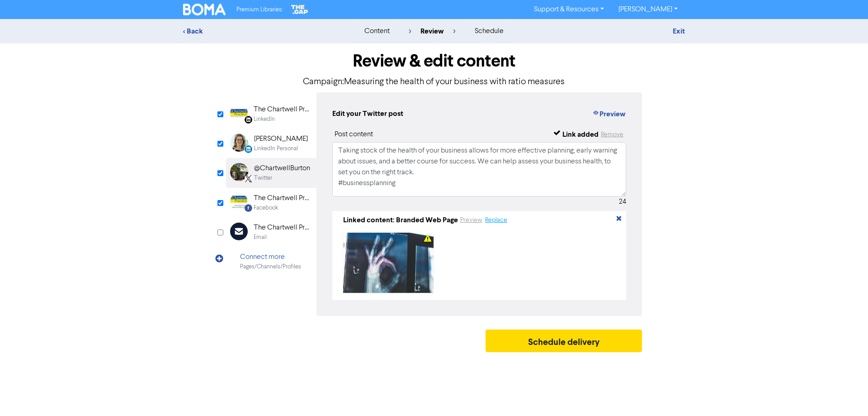
click at [500, 222] on button "Replace" at bounding box center [496, 220] width 23 height 10
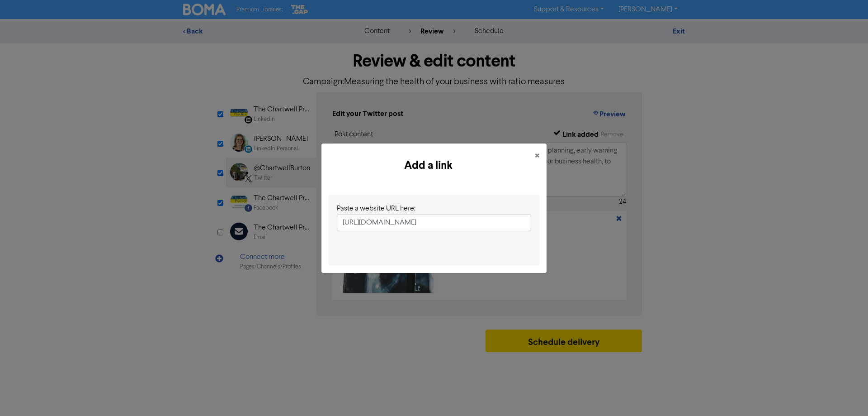
scroll to position [0, 121]
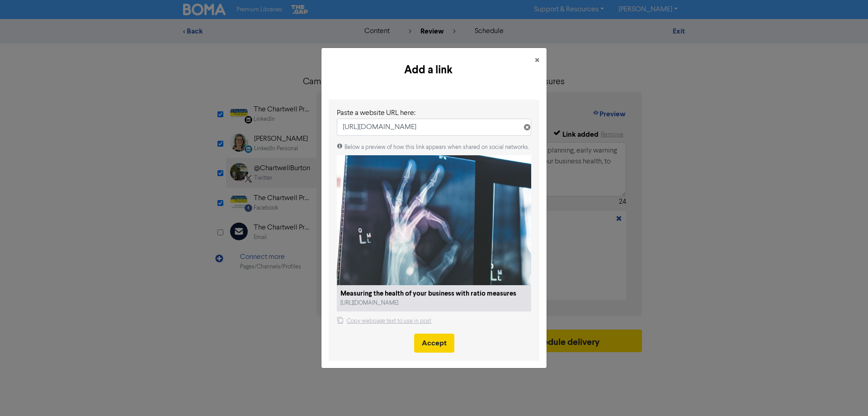
type input "[URL][DOMAIN_NAME]"
click at [437, 341] on button "Accept" at bounding box center [434, 342] width 40 height 19
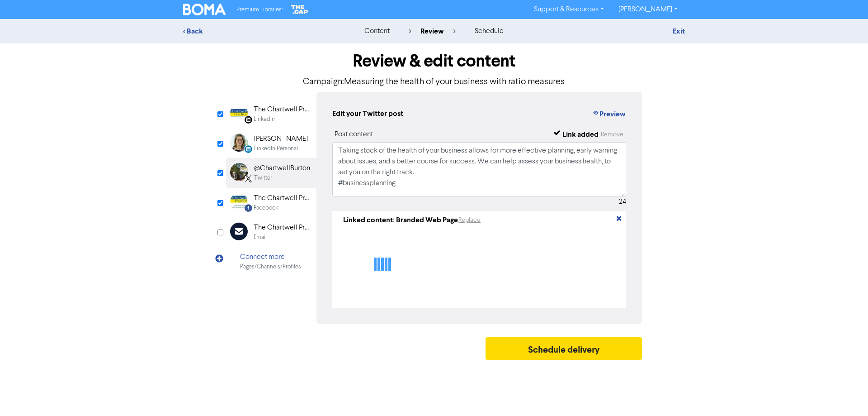
type textarea "Taking stock of the health of your business allows for more effective planning,…"
click at [264, 202] on div "The Chartwell Practice" at bounding box center [283, 198] width 58 height 11
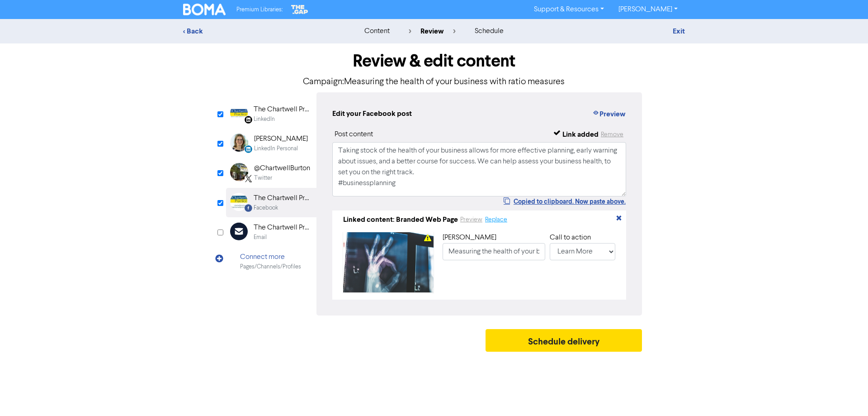
click at [504, 221] on button "Replace" at bounding box center [496, 219] width 23 height 10
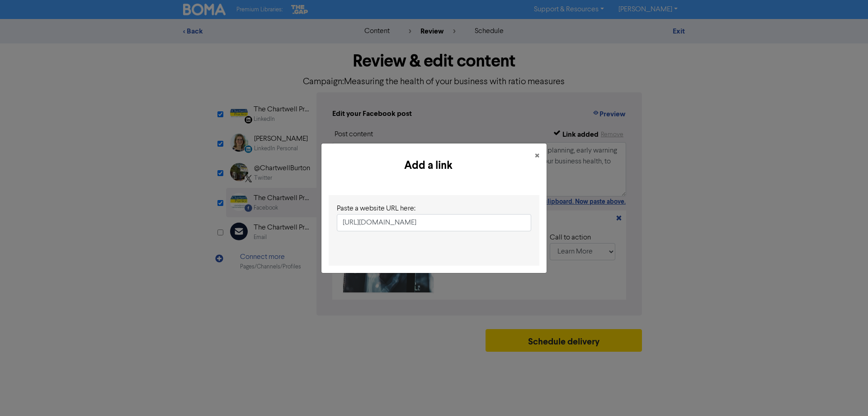
scroll to position [0, 121]
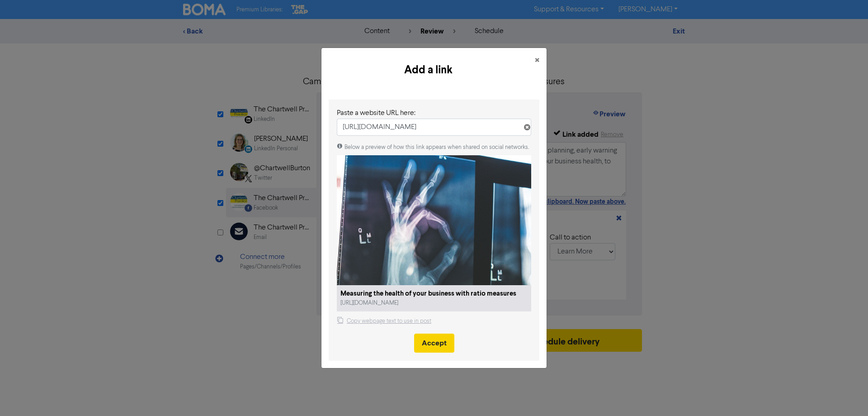
type input "[URL][DOMAIN_NAME]"
click at [439, 342] on button "Accept" at bounding box center [434, 342] width 40 height 19
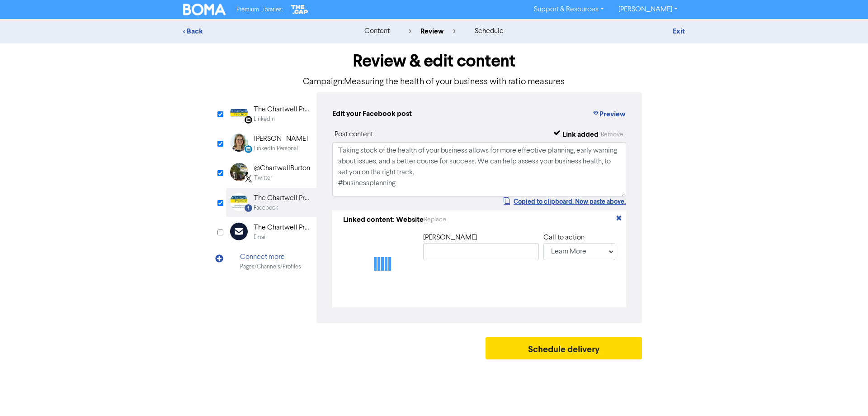
type input "Measuring the health of your business with ratio measures"
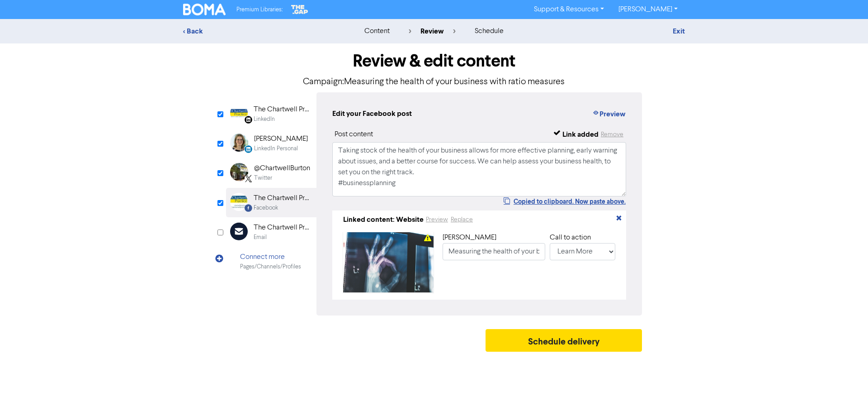
click at [280, 175] on div "Twitter" at bounding box center [282, 178] width 56 height 9
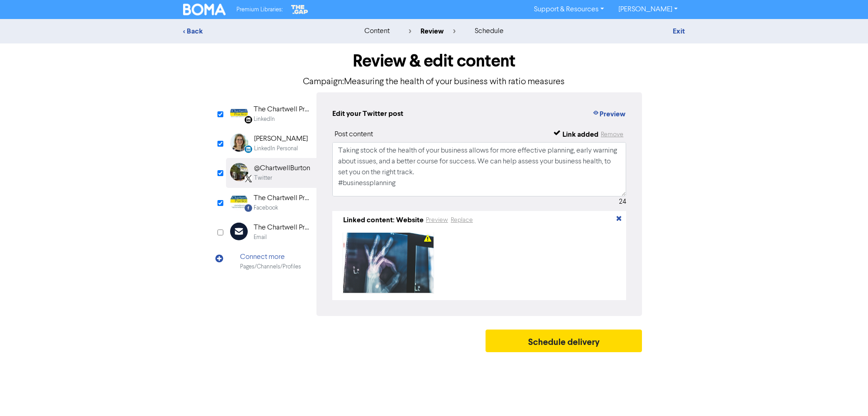
click at [270, 145] on div "LinkedIn Personal" at bounding box center [276, 148] width 44 height 9
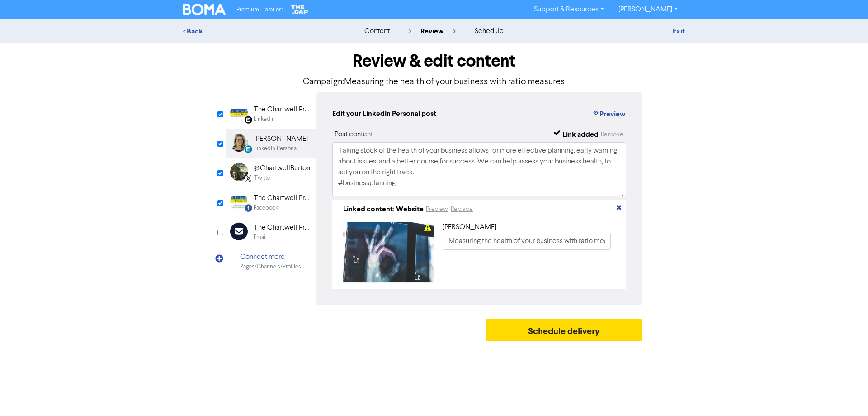
click at [275, 117] on div "LinkedIn" at bounding box center [264, 119] width 21 height 9
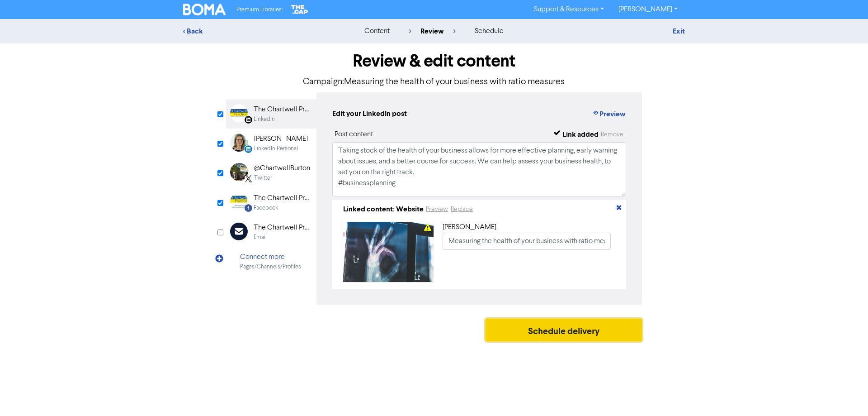
click at [575, 336] on button "Schedule delivery" at bounding box center [564, 329] width 156 height 23
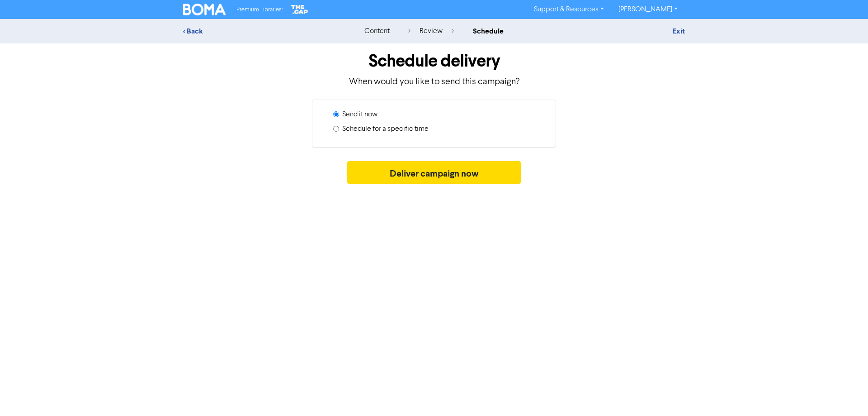
click at [360, 130] on label "Schedule for a specific time" at bounding box center [385, 128] width 86 height 11
click at [339, 130] on input "Schedule for a specific time" at bounding box center [336, 129] width 6 height 6
radio input "true"
radio input "false"
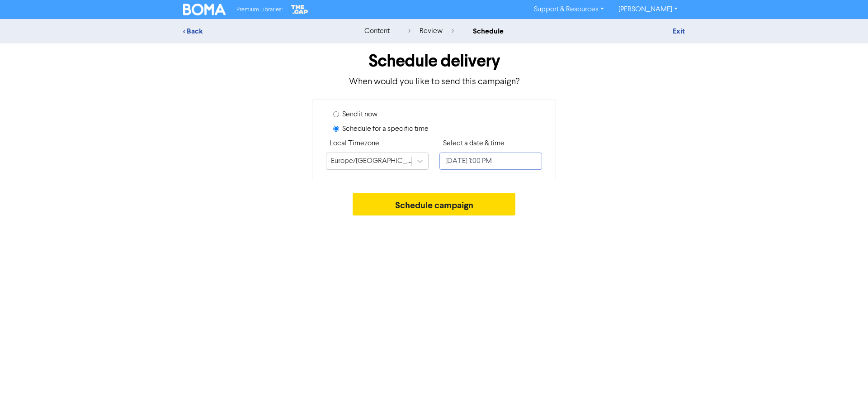
click at [481, 165] on input "[DATE] 1:00 PM" at bounding box center [491, 160] width 103 height 17
select select "9"
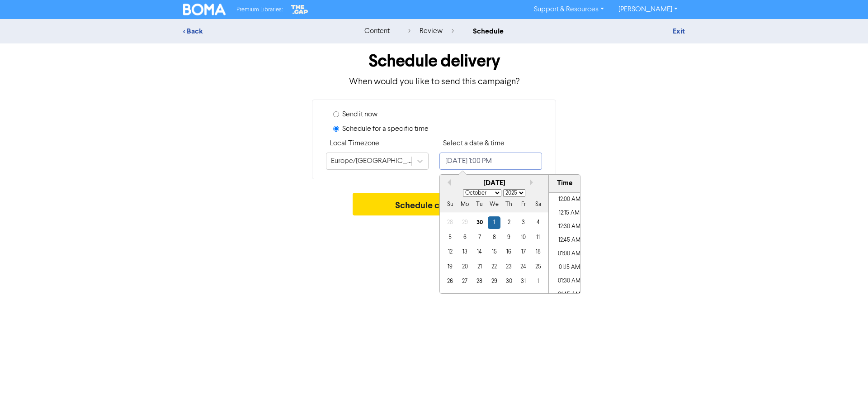
scroll to position [662, 0]
click at [509, 221] on div "2" at bounding box center [509, 222] width 12 height 12
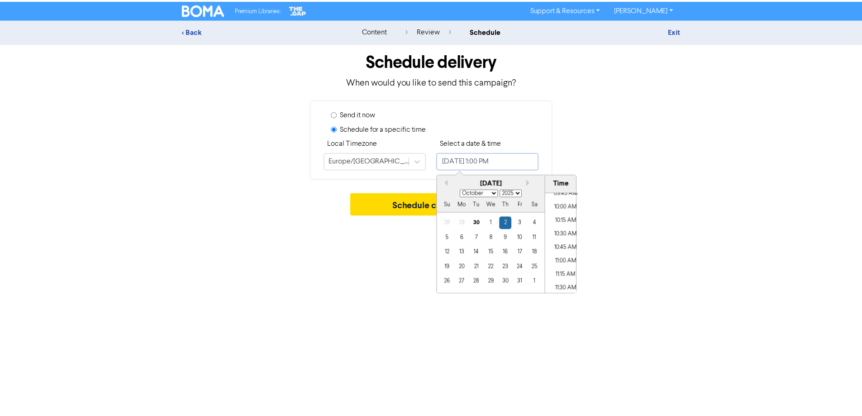
scroll to position [517, 0]
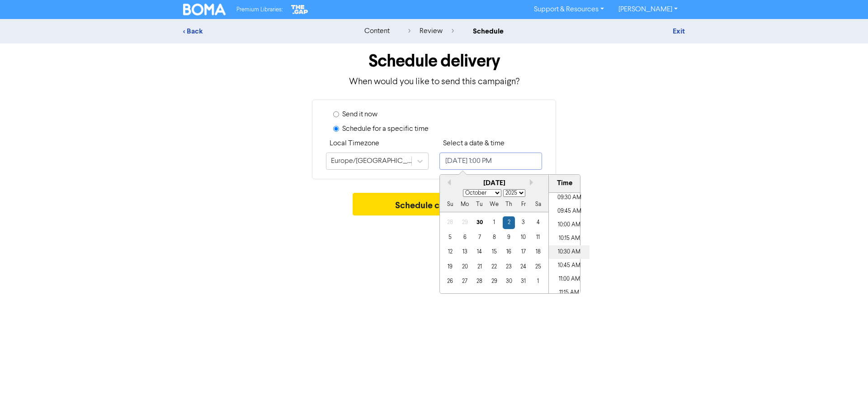
click at [563, 253] on li "10:30 AM" at bounding box center [569, 252] width 41 height 14
type input "[DATE] 10:30 AM"
click at [393, 208] on button "Schedule campaign" at bounding box center [434, 204] width 163 height 23
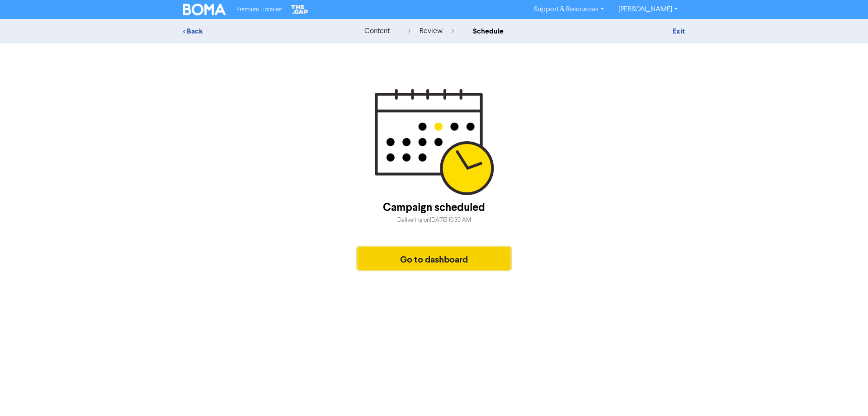
click at [435, 265] on button "Go to dashboard" at bounding box center [434, 258] width 153 height 23
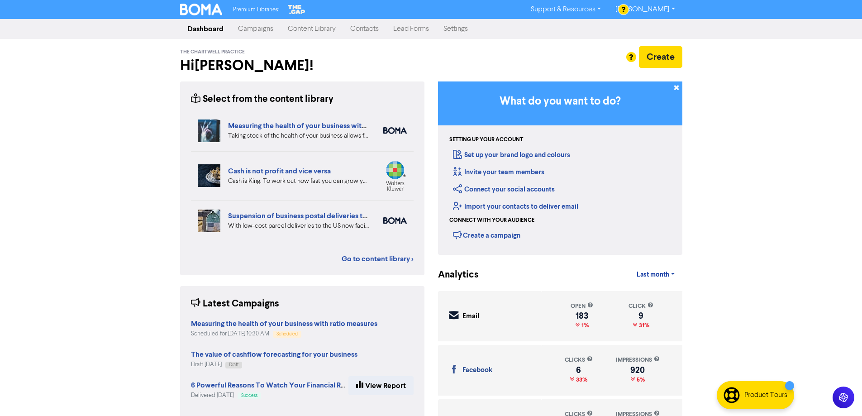
click at [253, 29] on link "Campaigns" at bounding box center [256, 29] width 50 height 18
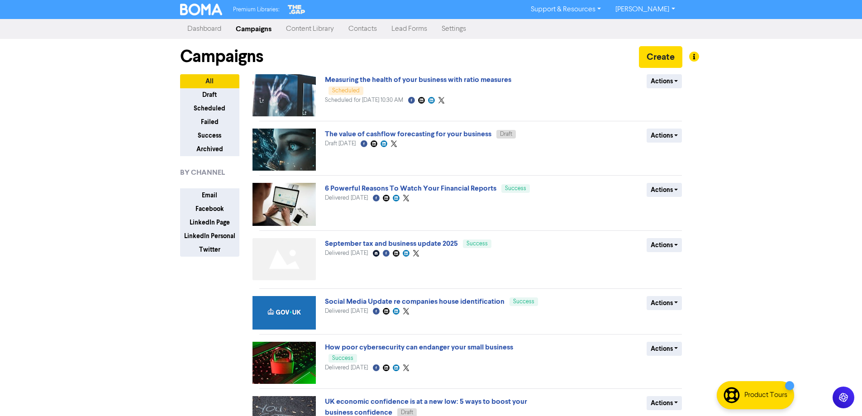
click at [310, 27] on link "Content Library" at bounding box center [310, 29] width 62 height 18
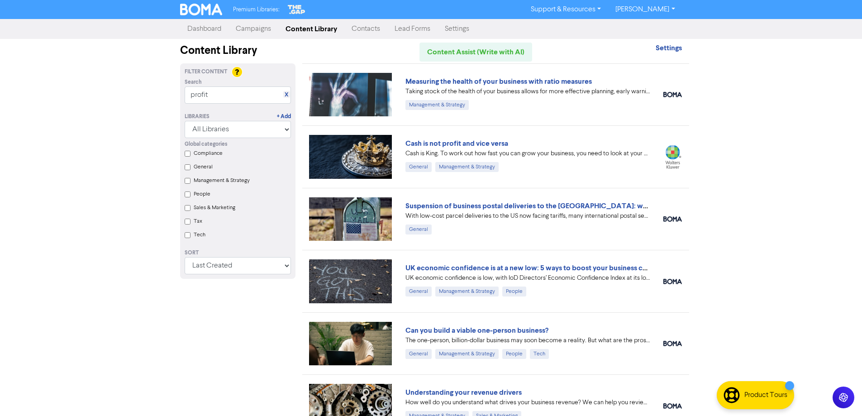
scroll to position [45, 0]
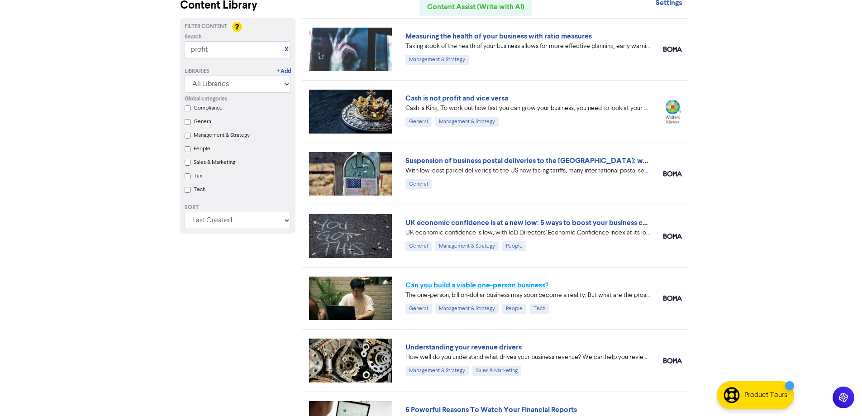
click at [468, 284] on link "Can you build a viable one-person business?" at bounding box center [476, 284] width 143 height 9
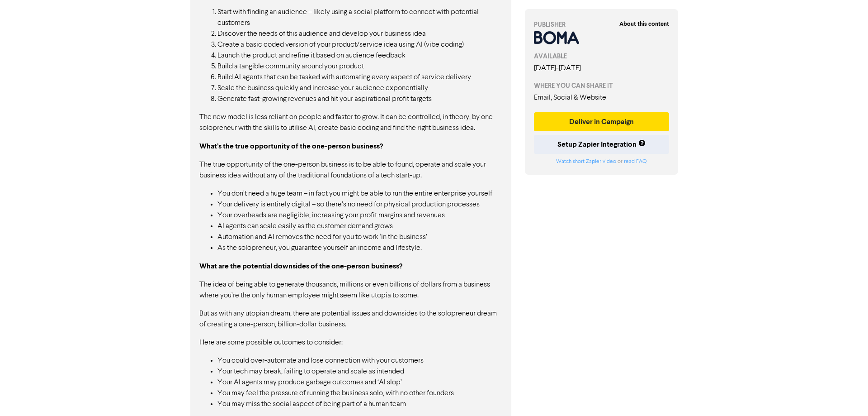
scroll to position [943, 0]
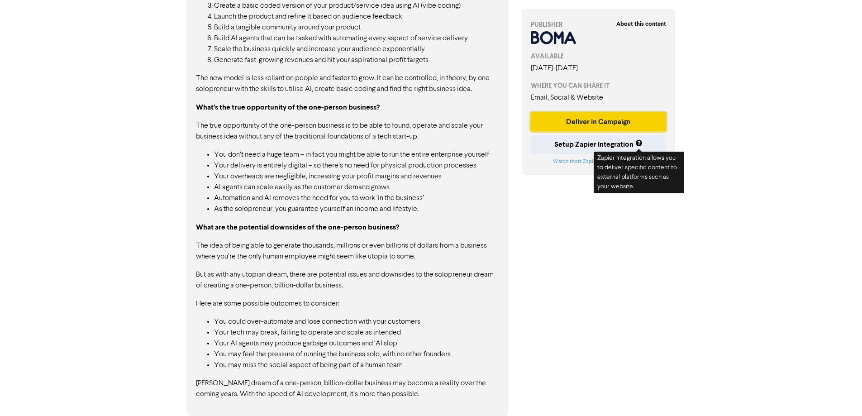
click at [584, 123] on button "Deliver in Campaign" at bounding box center [598, 121] width 136 height 19
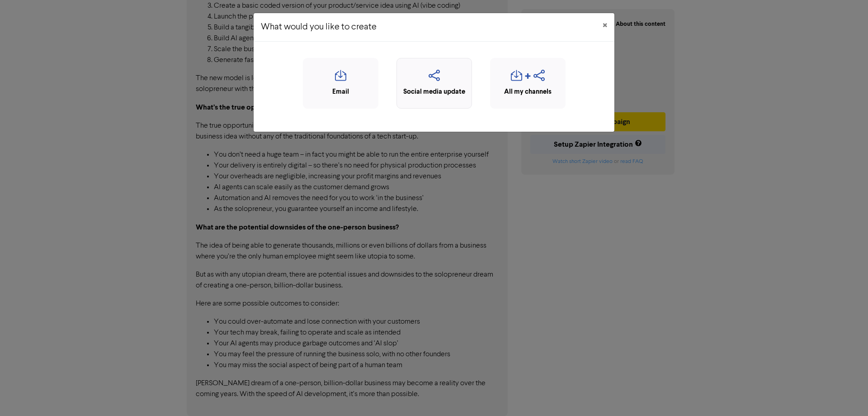
click at [438, 85] on icon "button" at bounding box center [435, 78] width 66 height 17
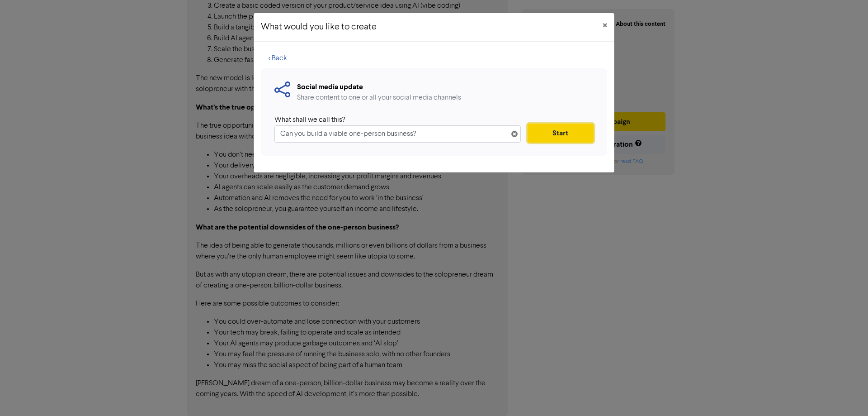
click at [554, 132] on button "Start" at bounding box center [561, 132] width 66 height 19
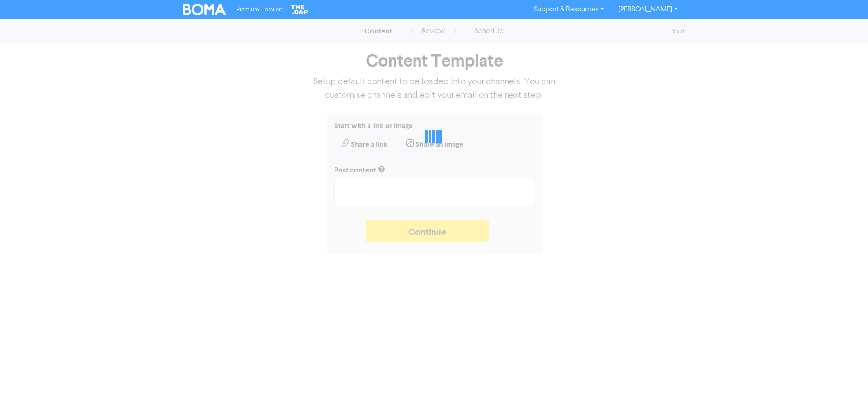
type textarea "x"
type textarea "The one-person, billion-dollar business may soon become a reality. But what are…"
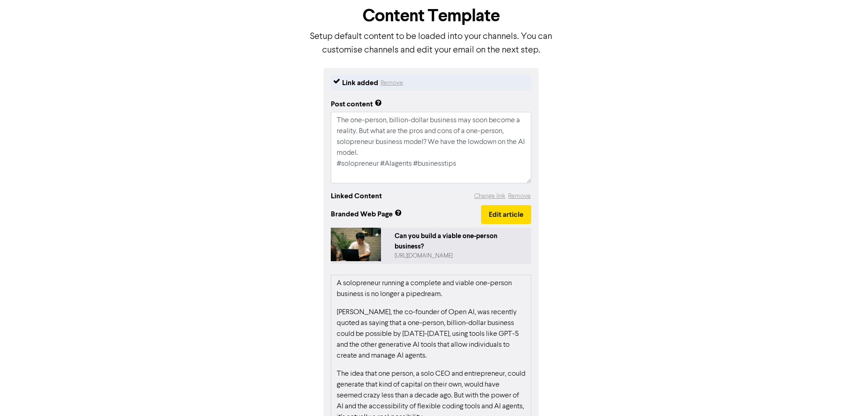
scroll to position [134, 0]
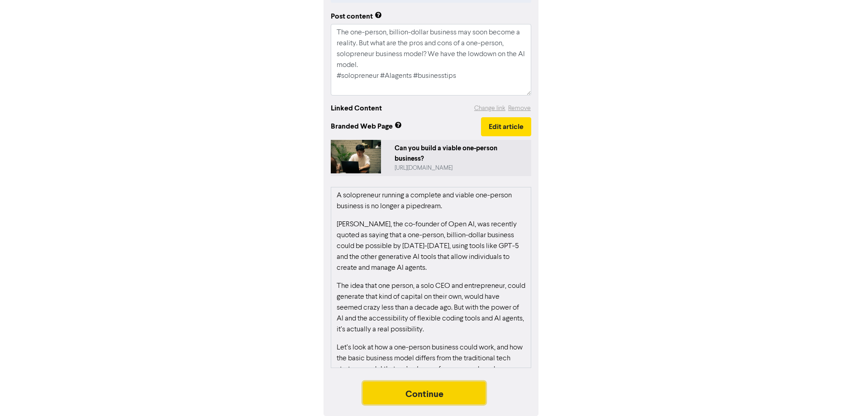
click at [425, 395] on button "Continue" at bounding box center [424, 392] width 123 height 23
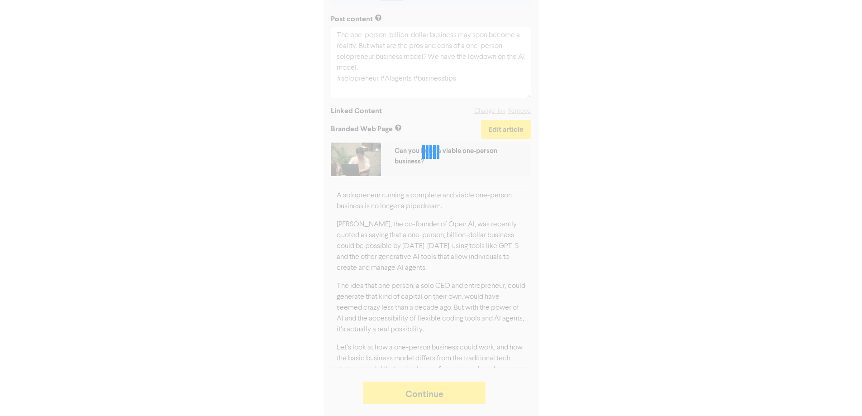
type textarea "x"
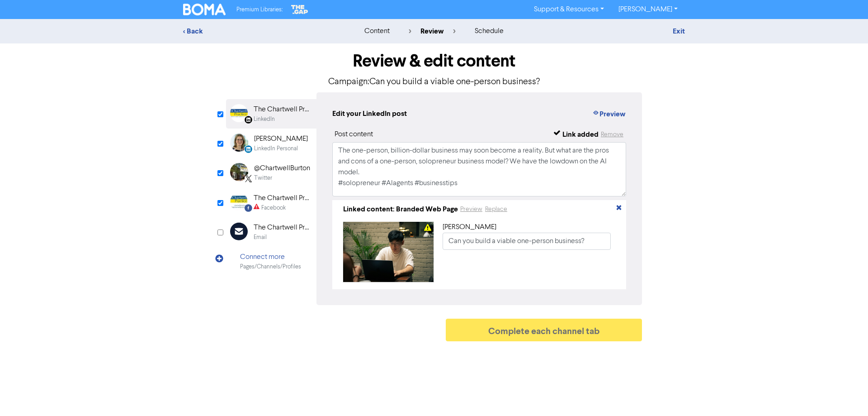
click at [251, 201] on div "Facebook Created with Sketch. The Chartwell Practice Facebook" at bounding box center [271, 202] width 90 height 29
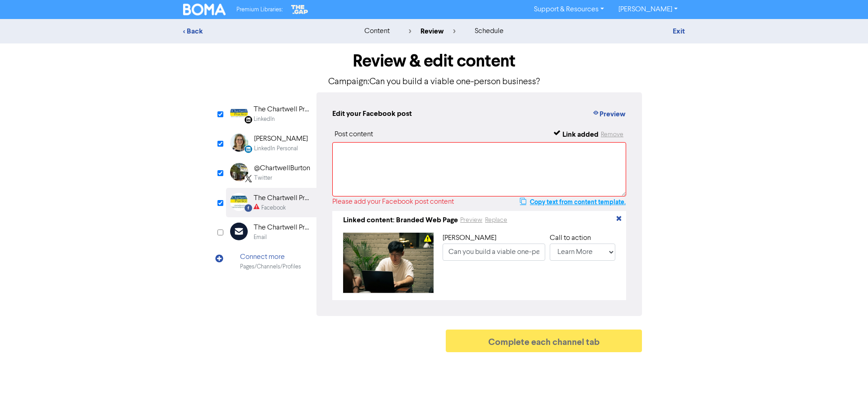
click at [559, 201] on button "Copy text from content template." at bounding box center [573, 201] width 107 height 11
click at [347, 153] on textarea at bounding box center [479, 169] width 294 height 54
paste textarea "The one-person, billion-dollar business may soon become a reality. But what are…"
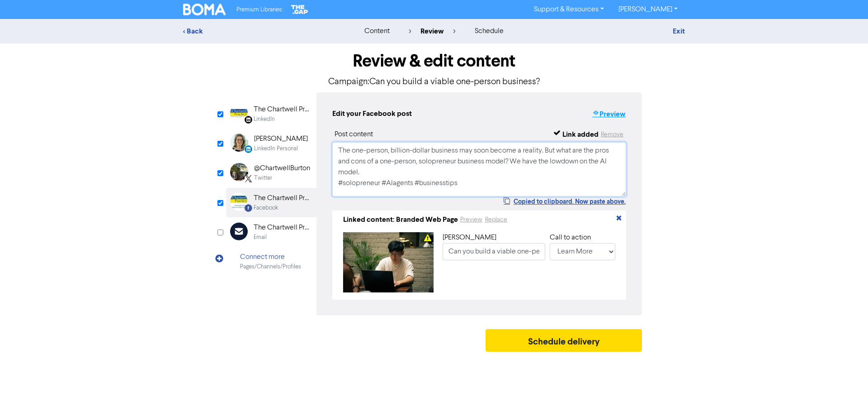
type textarea "The one-person, billion-dollar business may soon become a reality. But what are…"
click at [610, 113] on button "Preview" at bounding box center [609, 114] width 34 height 12
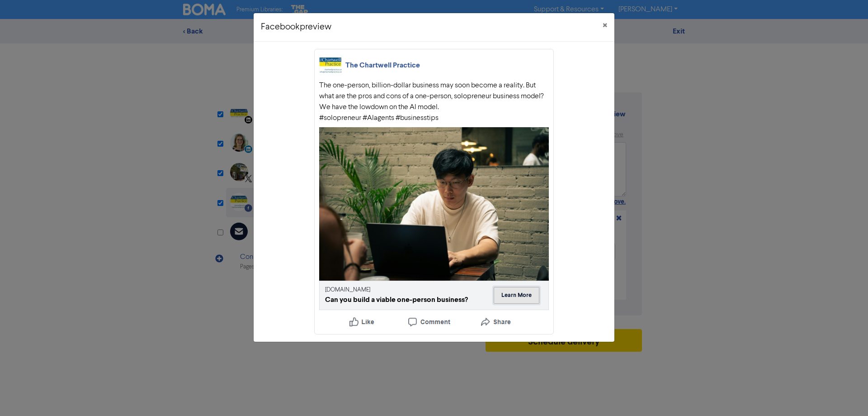
click at [525, 294] on button "Learn More" at bounding box center [517, 295] width 46 height 17
click at [605, 22] on span "×" at bounding box center [605, 26] width 5 height 14
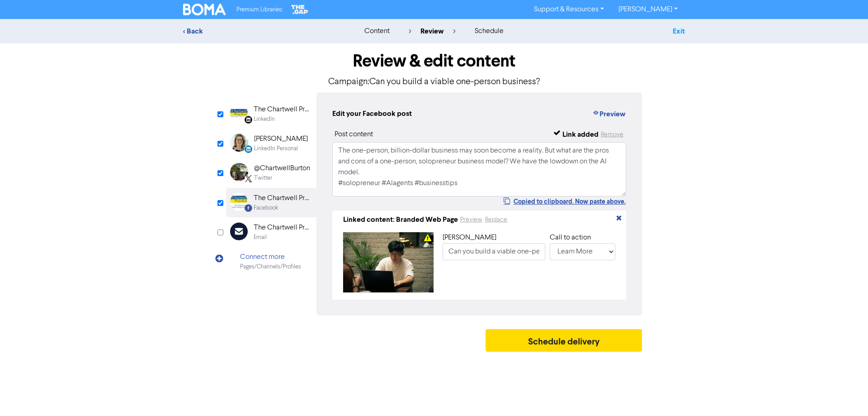
click at [677, 31] on link "Exit" at bounding box center [679, 31] width 12 height 9
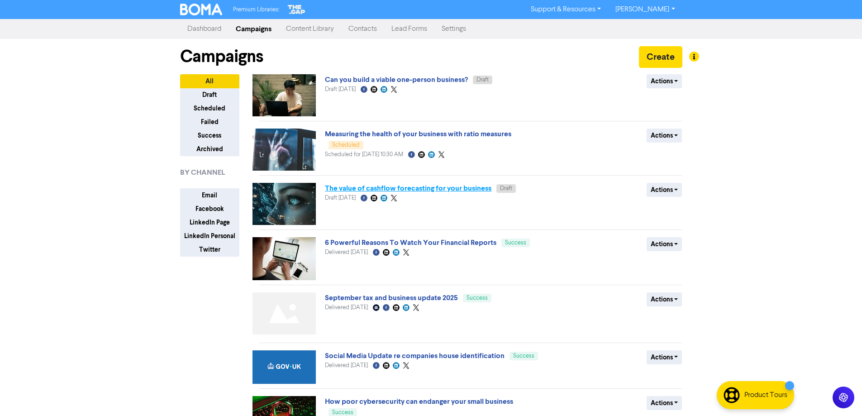
click at [346, 168] on div "Measuring the health of your business with ratio measures Scheduled Scheduled f…" at bounding box center [434, 149] width 218 height 42
click at [354, 189] on link "The value of cashflow forecasting for your business" at bounding box center [408, 188] width 166 height 9
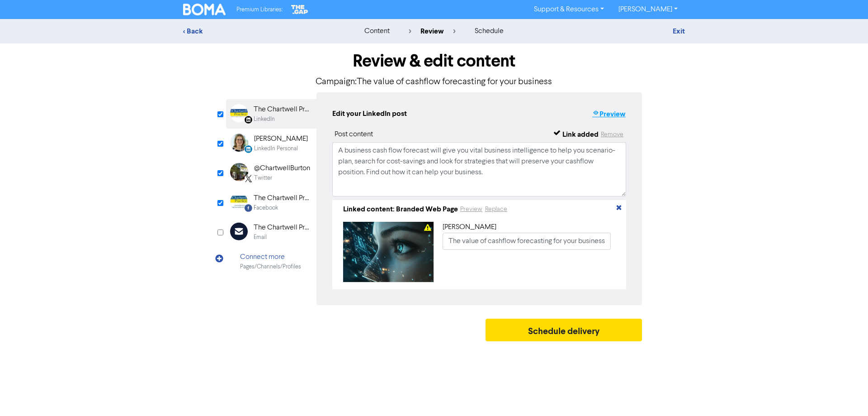
click at [611, 114] on button "Preview" at bounding box center [609, 114] width 34 height 12
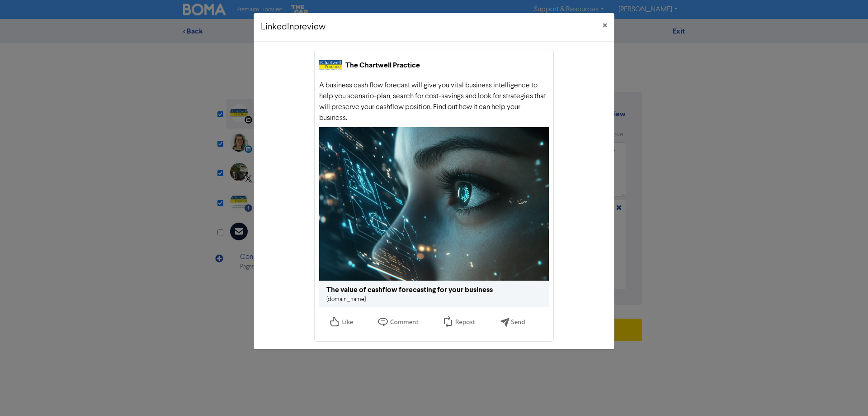
click at [417, 289] on div "The value of cashflow forecasting for your business" at bounding box center [410, 289] width 166 height 11
click at [357, 297] on link "[DOMAIN_NAME]" at bounding box center [346, 299] width 39 height 6
click at [606, 24] on span "×" at bounding box center [605, 26] width 5 height 14
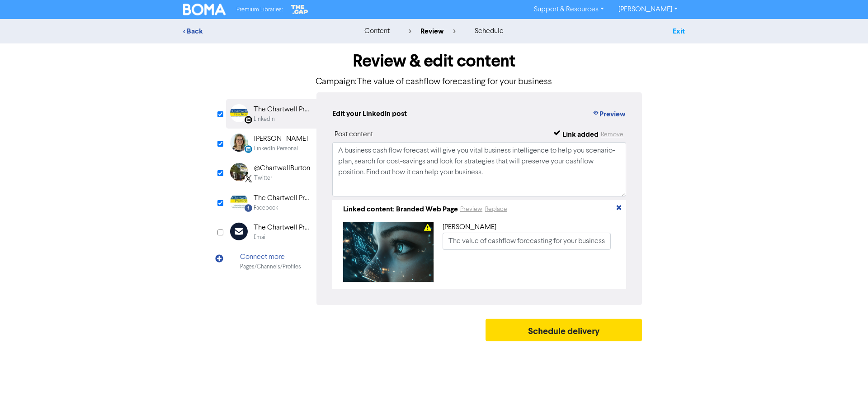
click at [679, 30] on link "Exit" at bounding box center [679, 31] width 12 height 9
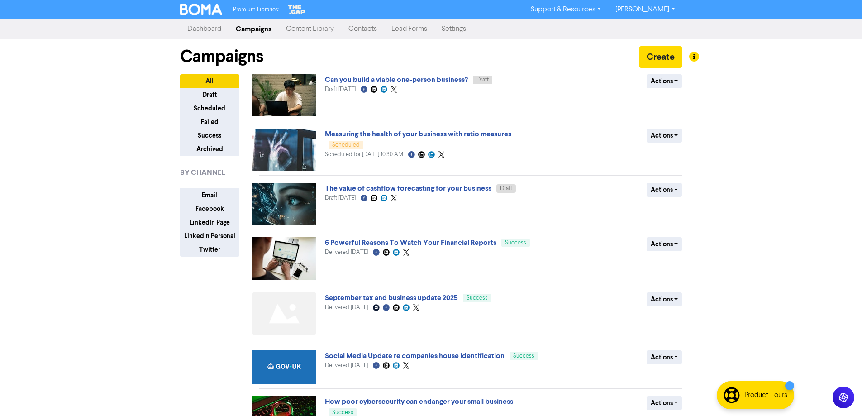
click at [310, 28] on link "Content Library" at bounding box center [310, 29] width 62 height 18
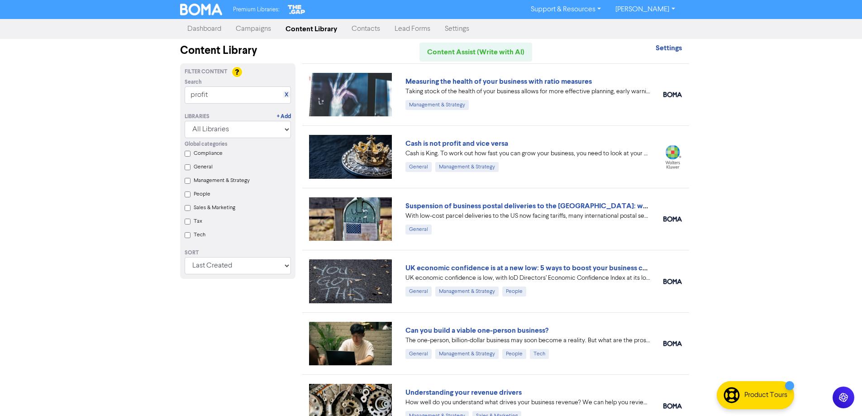
click at [753, 189] on div "Premium Libraries: Support & Resources Video Tutorials FAQ & Guides Marketing E…" at bounding box center [431, 208] width 862 height 416
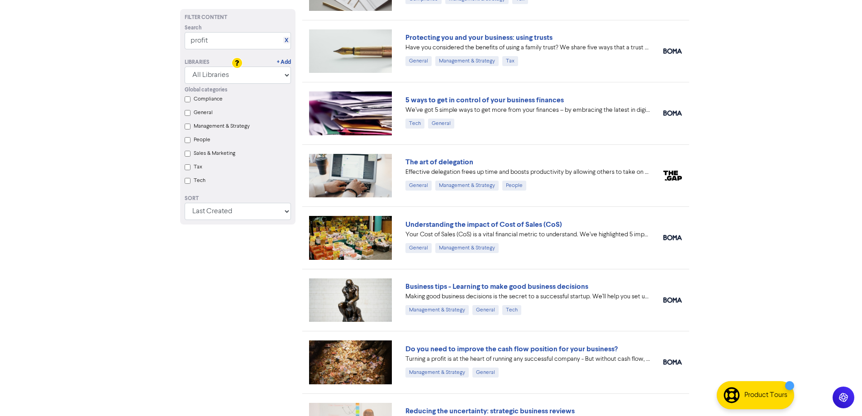
scroll to position [631, 0]
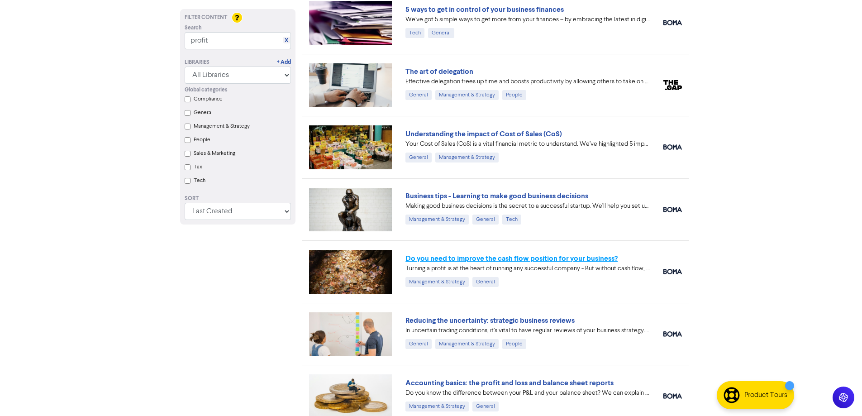
click at [436, 260] on link "Do you need to improve the cash flow position for your business?" at bounding box center [511, 258] width 212 height 9
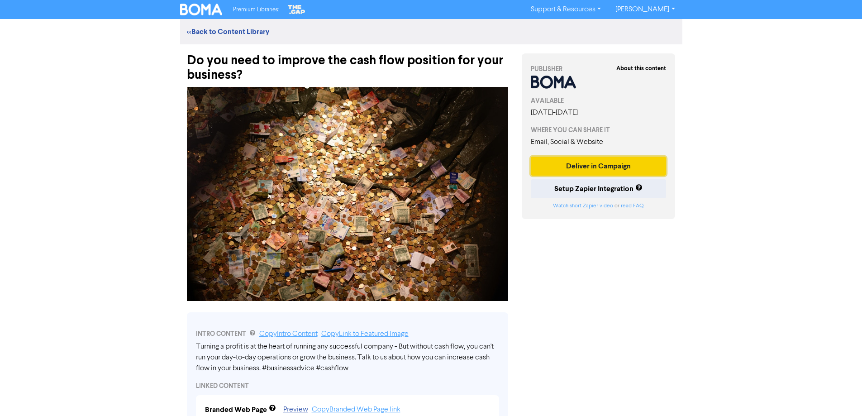
click at [592, 169] on button "Deliver in Campaign" at bounding box center [598, 165] width 136 height 19
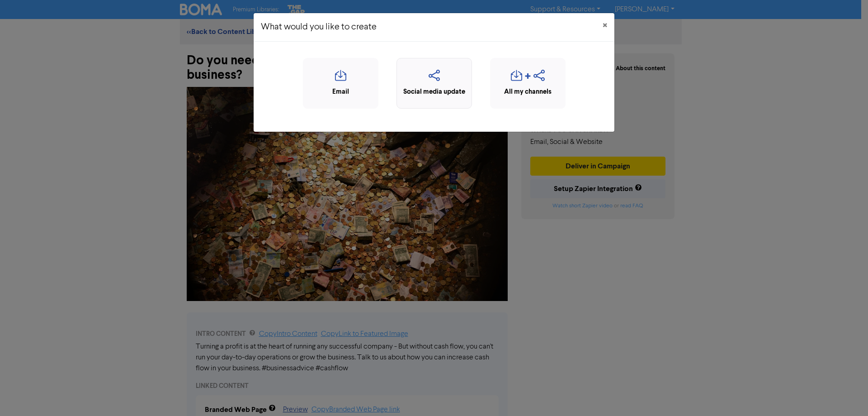
click at [433, 71] on icon "button" at bounding box center [435, 78] width 66 height 17
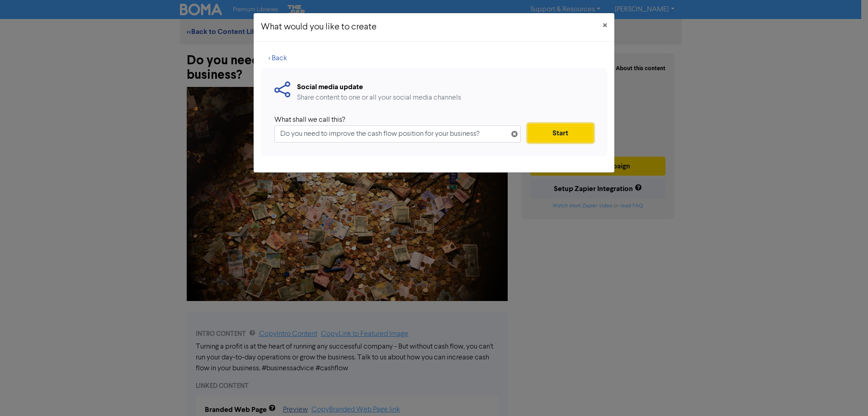
click at [565, 133] on button "Start" at bounding box center [561, 132] width 66 height 19
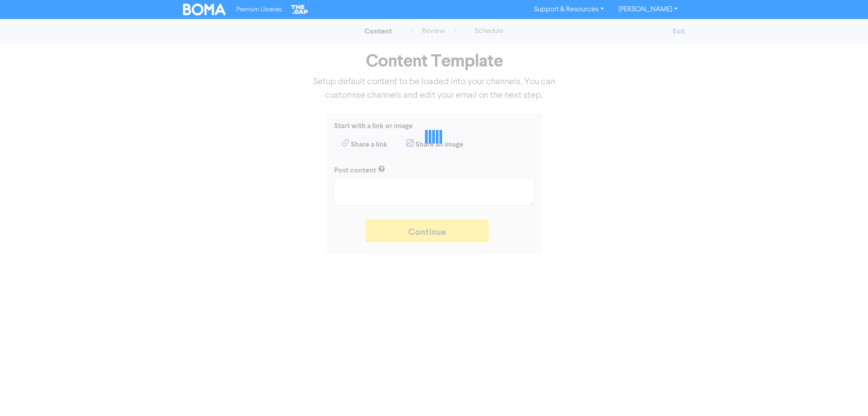
type textarea "x"
type textarea "Turning a profit is at the heart of running any successful company - But withou…"
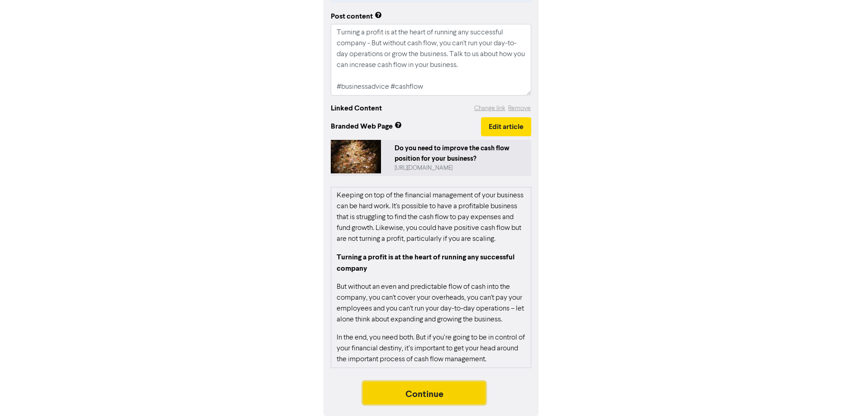
click at [393, 392] on button "Continue" at bounding box center [424, 392] width 123 height 23
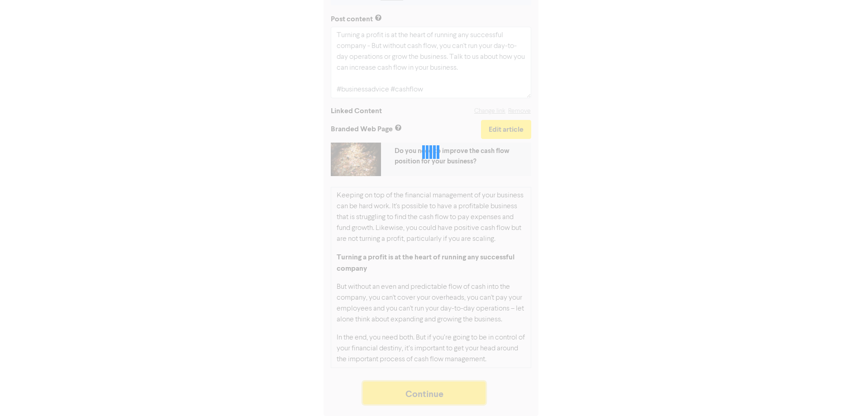
scroll to position [131, 0]
type textarea "x"
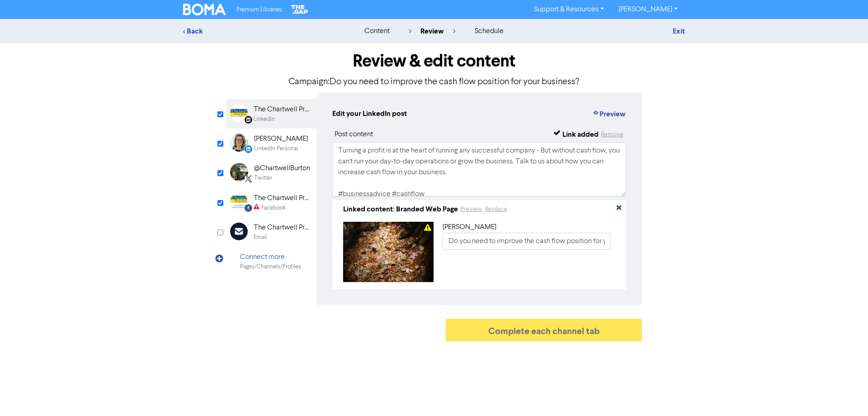
click at [265, 197] on div "The Chartwell Practice" at bounding box center [283, 198] width 58 height 11
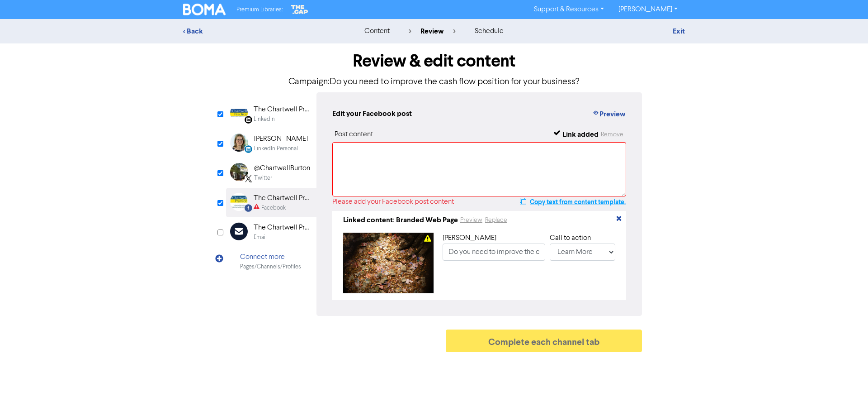
click at [548, 202] on button "Copy text from content template." at bounding box center [573, 201] width 107 height 11
click at [370, 156] on textarea at bounding box center [479, 169] width 294 height 54
paste textarea "Turning a profit is at the heart of running any successful company - But withou…"
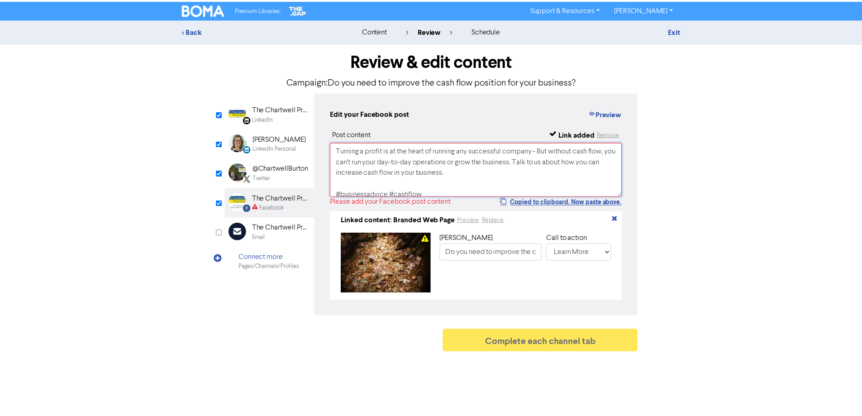
scroll to position [3, 0]
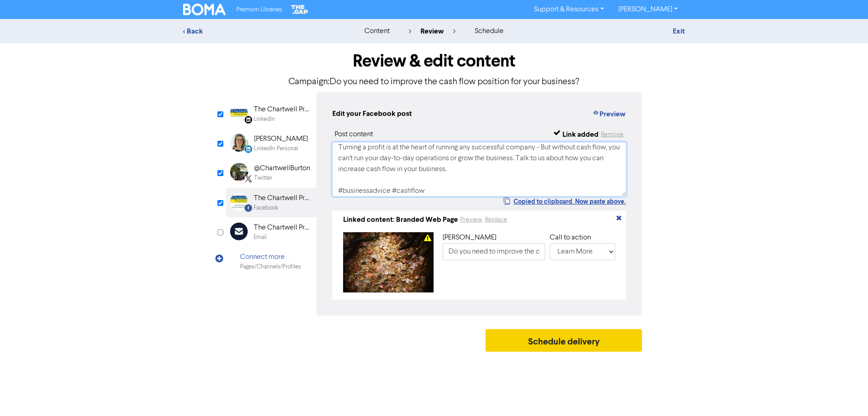
type textarea "Turning a profit is at the heart of running any successful company - But withou…"
click at [552, 345] on button "Schedule delivery" at bounding box center [564, 340] width 156 height 23
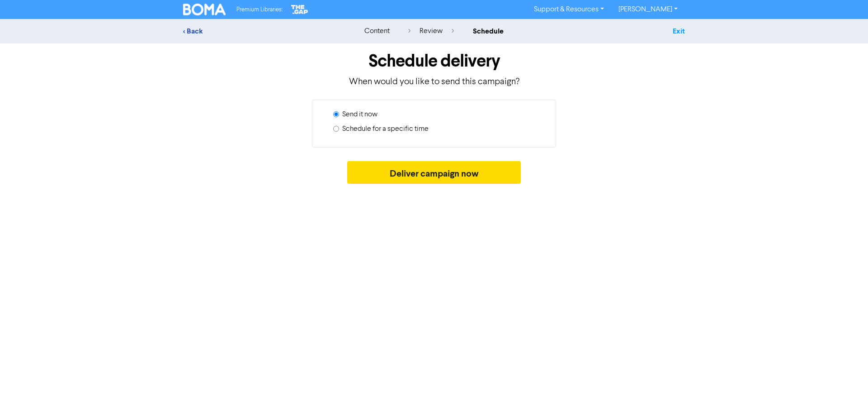
click at [682, 31] on link "Exit" at bounding box center [679, 31] width 12 height 9
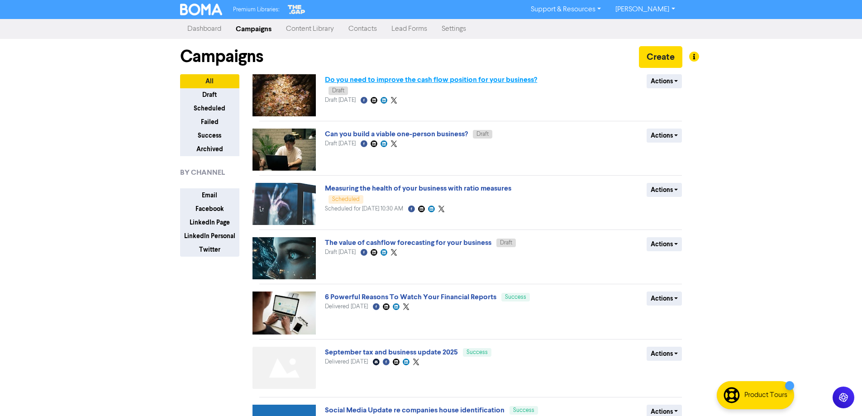
click at [396, 79] on link "Do you need to improve the cash flow position for your business?" at bounding box center [431, 79] width 212 height 9
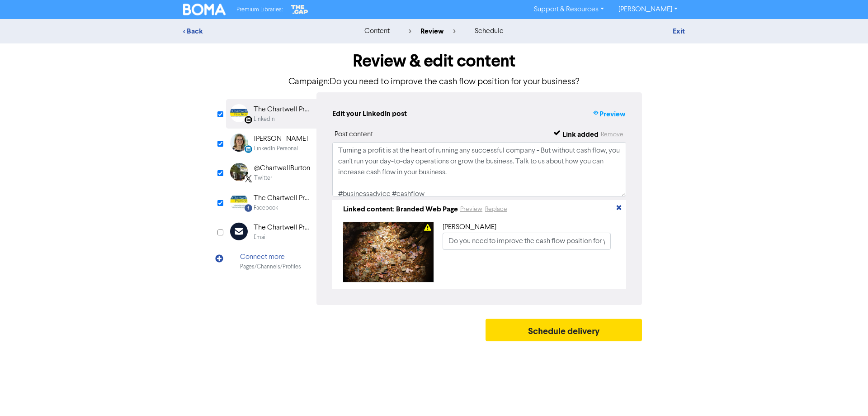
click at [603, 114] on button "Preview" at bounding box center [609, 114] width 34 height 12
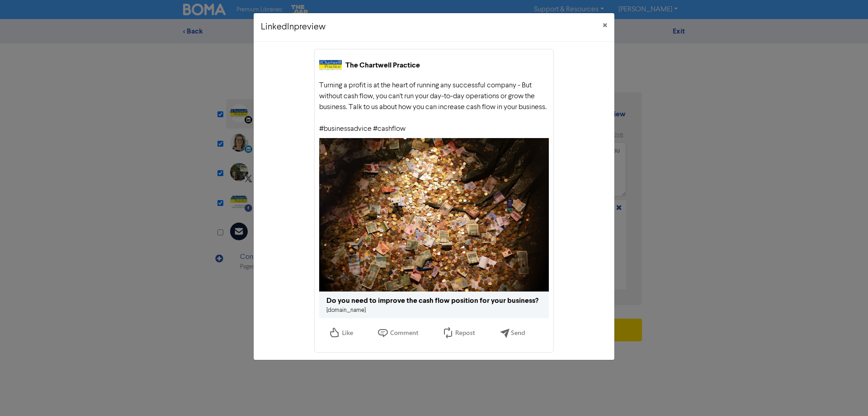
click at [384, 306] on div "Do you need to improve the cash flow position for your business?" at bounding box center [433, 300] width 212 height 11
click at [366, 313] on link "[DOMAIN_NAME]" at bounding box center [346, 310] width 39 height 6
click at [604, 24] on span "×" at bounding box center [605, 26] width 5 height 14
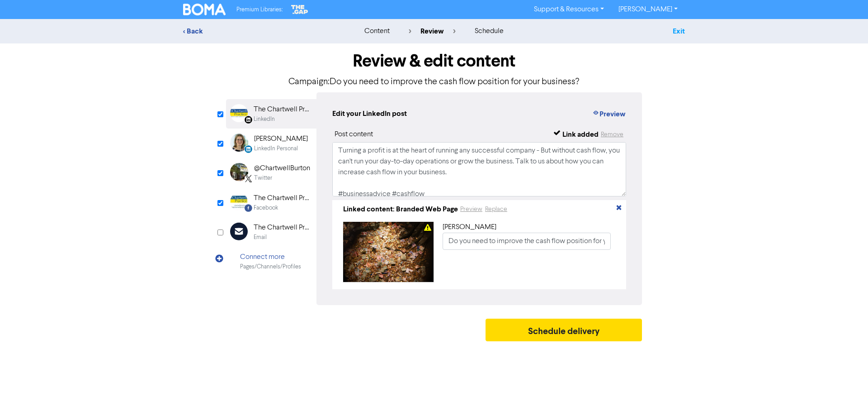
click at [681, 30] on link "Exit" at bounding box center [679, 31] width 12 height 9
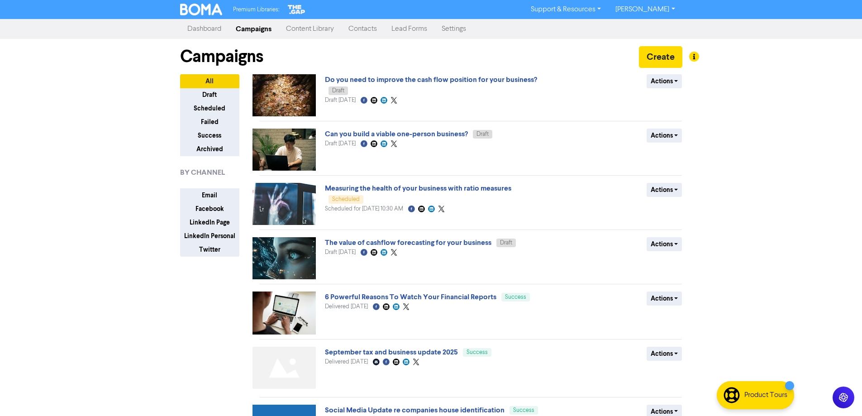
click at [320, 30] on link "Content Library" at bounding box center [310, 29] width 62 height 18
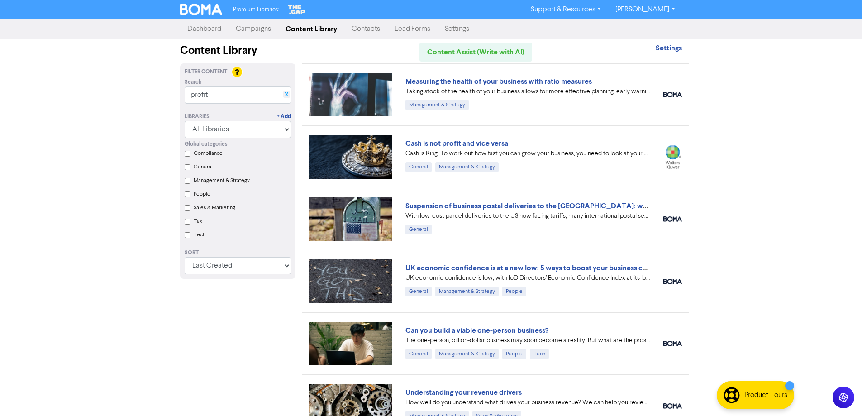
click at [284, 92] on link "X" at bounding box center [286, 94] width 4 height 7
click at [254, 96] on input "text" at bounding box center [238, 94] width 106 height 17
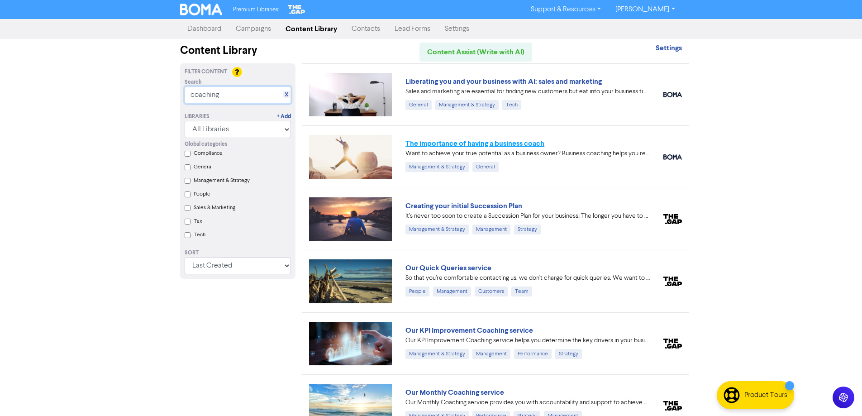
type input "coaching"
click at [481, 143] on link "The importance of having a business coach" at bounding box center [474, 143] width 139 height 9
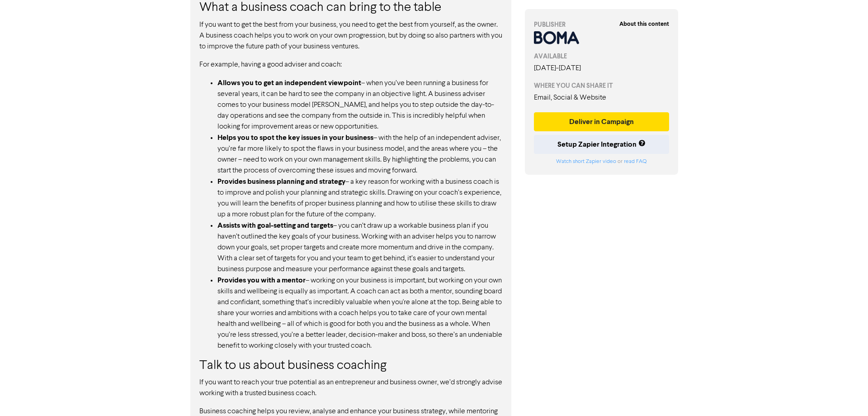
scroll to position [616, 0]
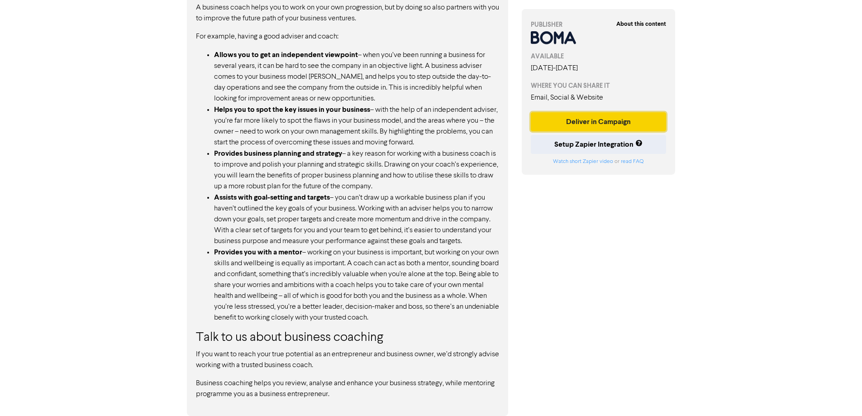
click at [590, 121] on button "Deliver in Campaign" at bounding box center [598, 121] width 136 height 19
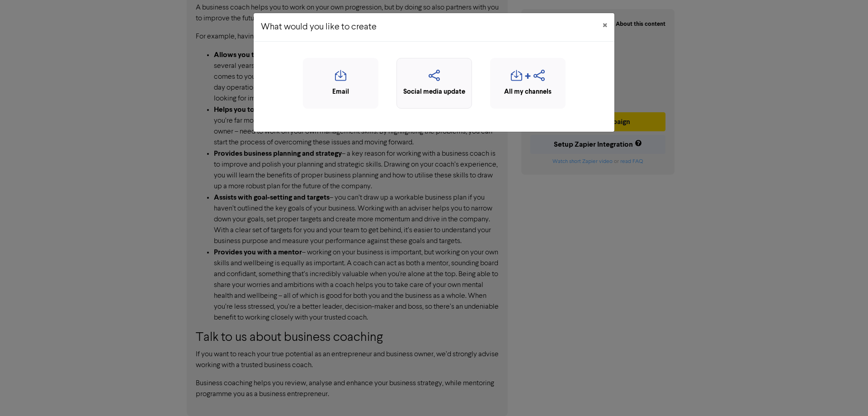
click at [440, 76] on icon "button" at bounding box center [435, 78] width 66 height 17
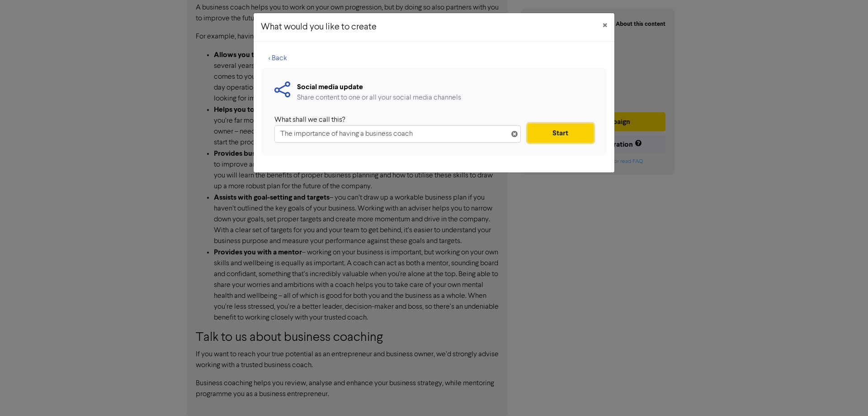
click at [554, 130] on button "Start" at bounding box center [561, 132] width 66 height 19
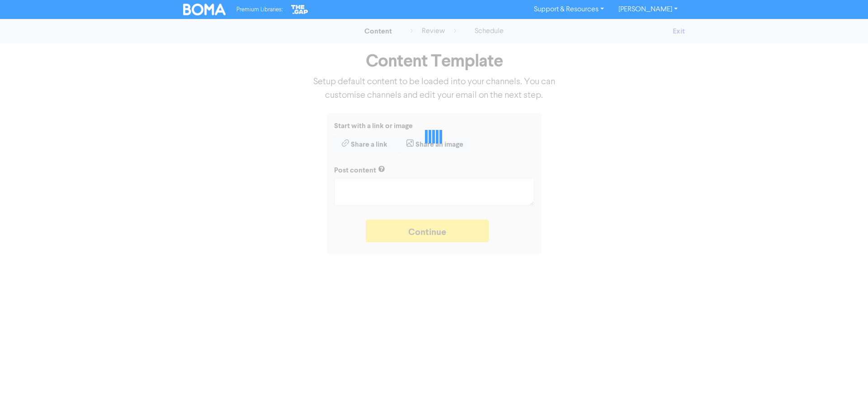
type textarea "x"
type textarea "Want to achieve your true potential as a business owner? Business coaching help…"
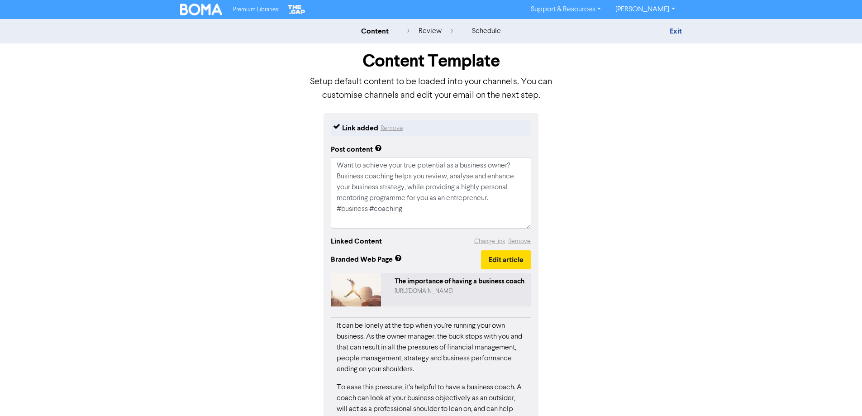
scroll to position [131, 0]
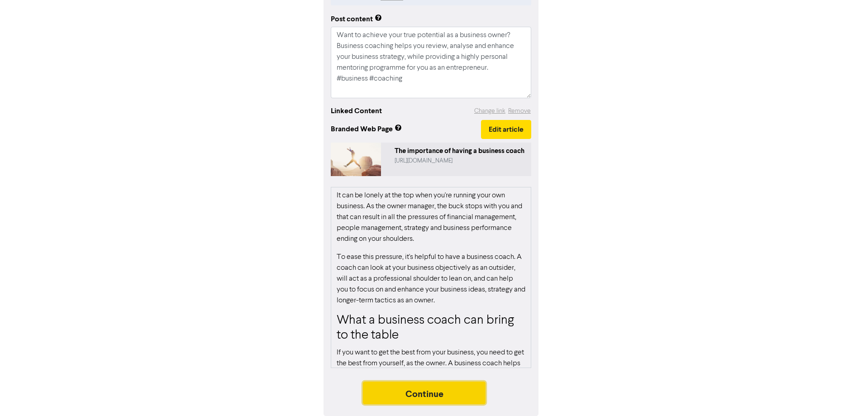
click at [414, 402] on button "Continue" at bounding box center [424, 392] width 123 height 23
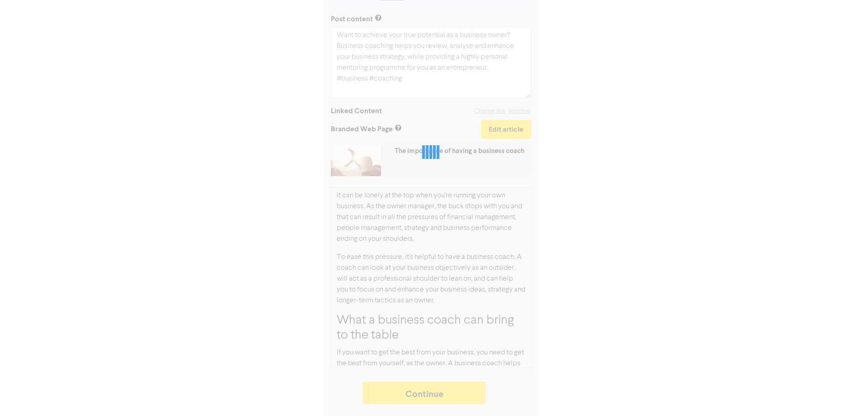
type textarea "x"
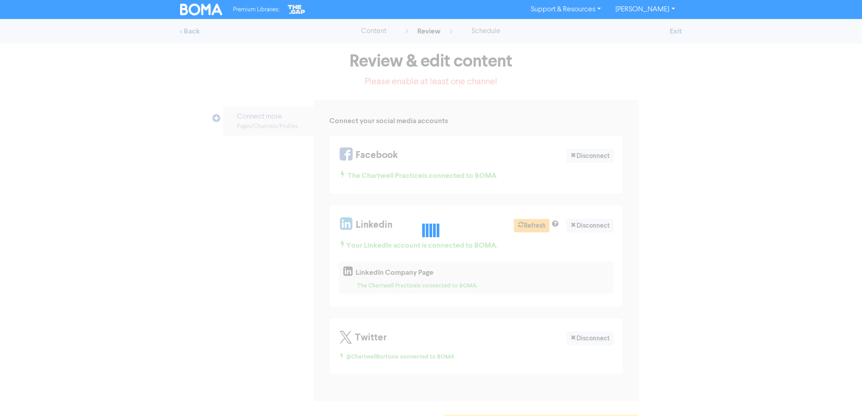
select select "LEARN_MORE"
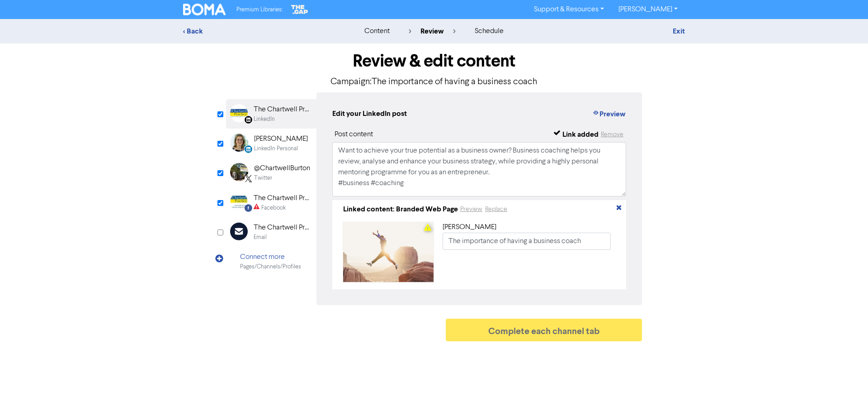
click at [281, 205] on div "Facebook" at bounding box center [273, 208] width 24 height 9
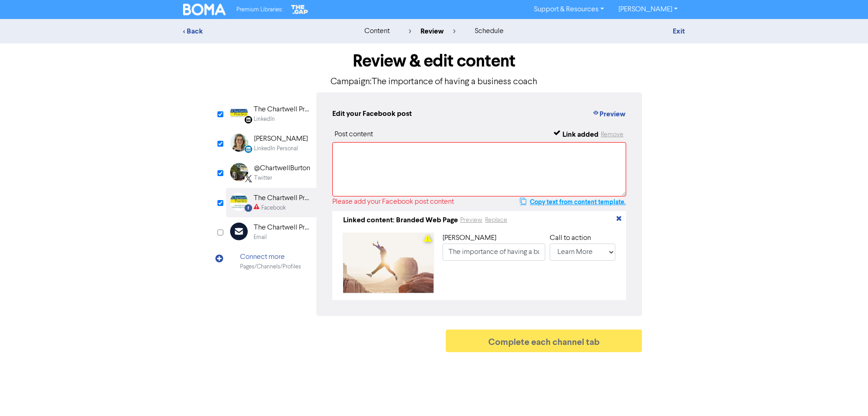
click at [559, 203] on button "Copy text from content template." at bounding box center [573, 201] width 107 height 11
paste textarea "Want to achieve your true potential as a business owner? Business coaching help…"
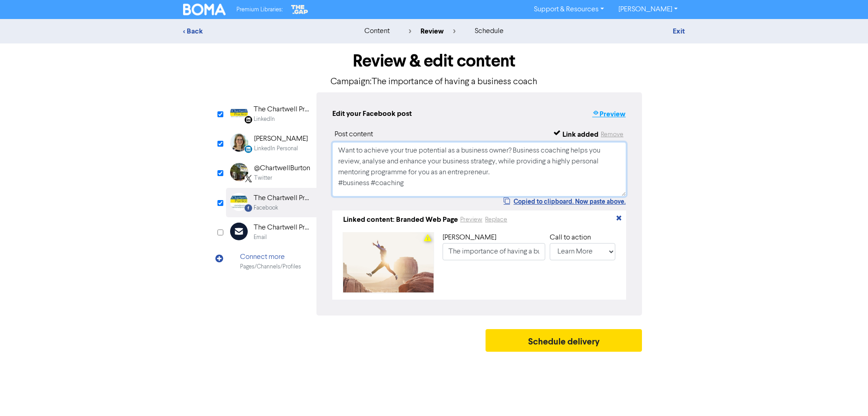
type textarea "Want to achieve your true potential as a business owner? Business coaching help…"
click at [610, 115] on button "Preview" at bounding box center [609, 114] width 34 height 12
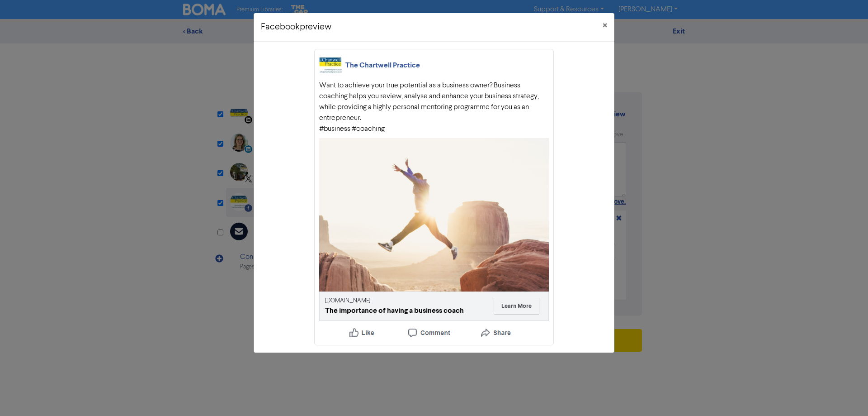
click at [370, 301] on link "[DOMAIN_NAME]" at bounding box center [347, 301] width 45 height 6
click at [605, 26] on span "×" at bounding box center [605, 26] width 5 height 14
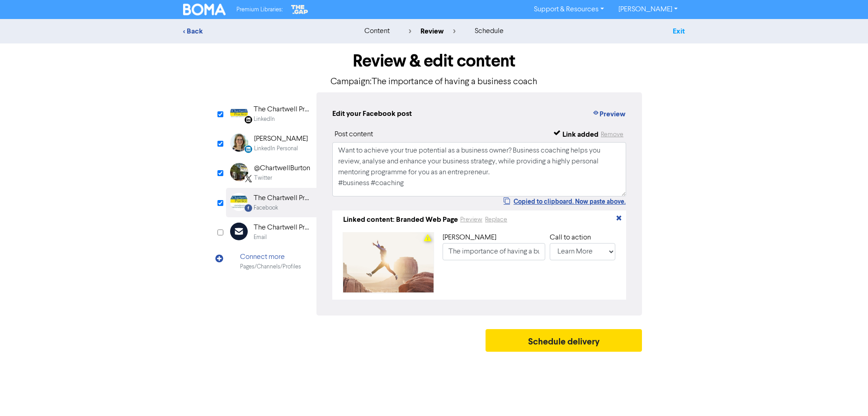
click at [680, 32] on link "Exit" at bounding box center [679, 31] width 12 height 9
